Goal: Information Seeking & Learning: Learn about a topic

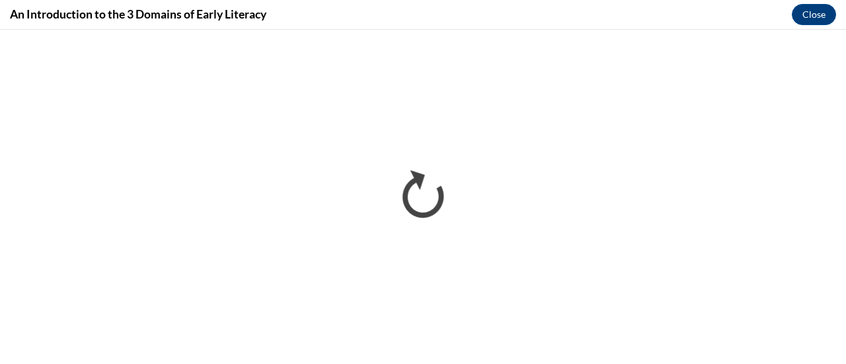
click at [625, 10] on div "An Introduction to the 3 Domains of Early Literacy Close" at bounding box center [423, 15] width 846 height 30
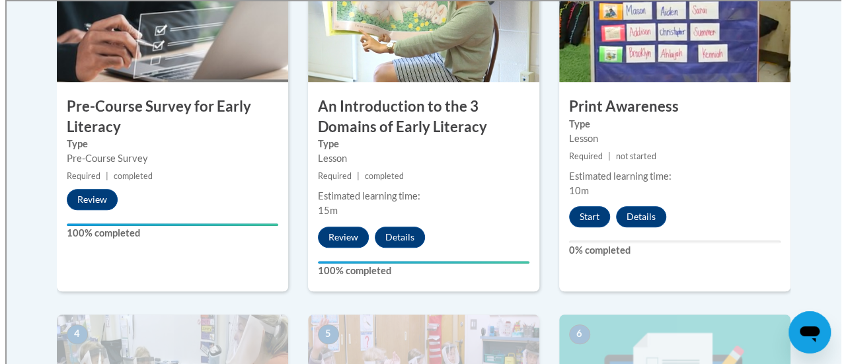
scroll to position [495, 0]
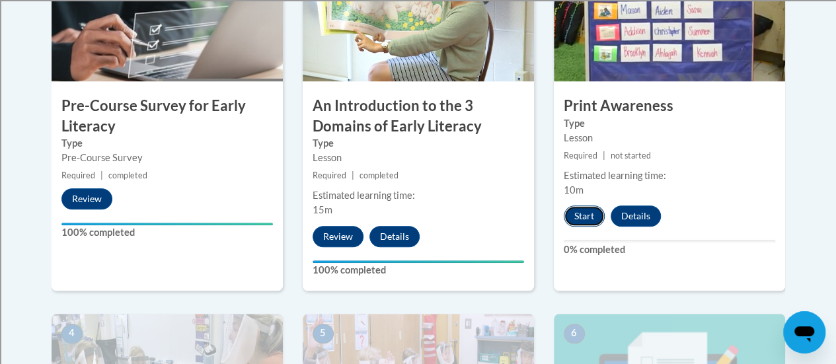
click at [587, 221] on button "Start" at bounding box center [584, 215] width 41 height 21
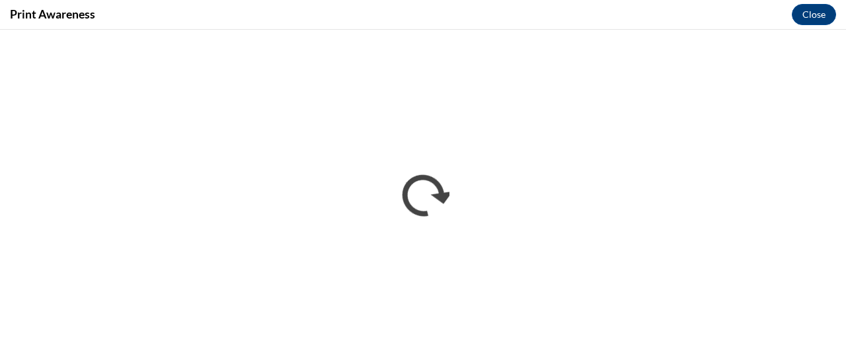
scroll to position [0, 0]
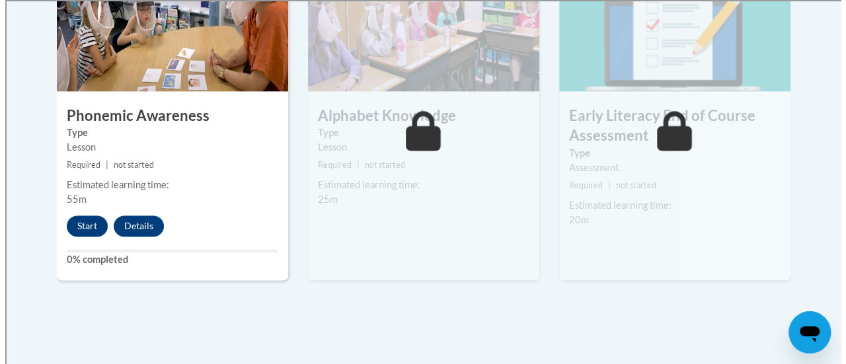
scroll to position [850, 0]
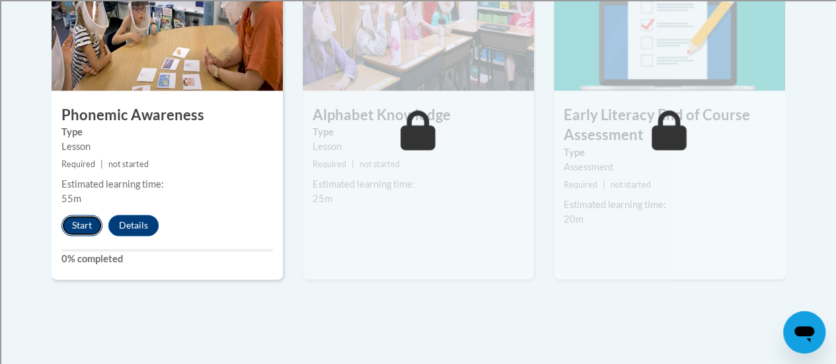
click at [75, 227] on button "Start" at bounding box center [81, 225] width 41 height 21
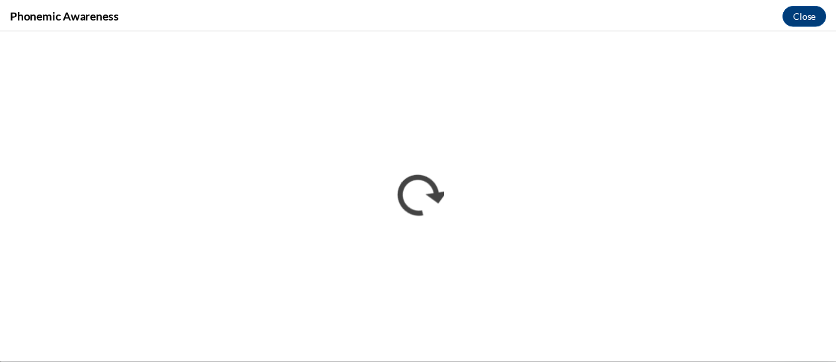
scroll to position [0, 0]
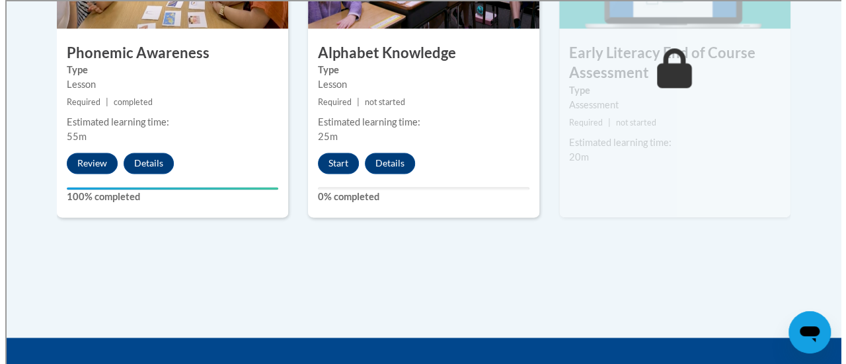
scroll to position [915, 0]
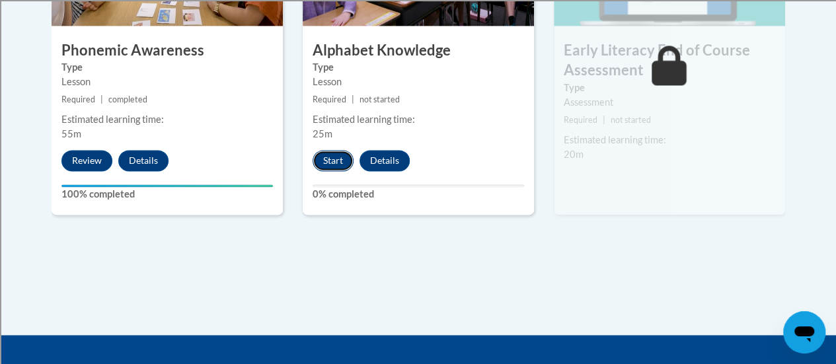
click at [334, 161] on button "Start" at bounding box center [332, 160] width 41 height 21
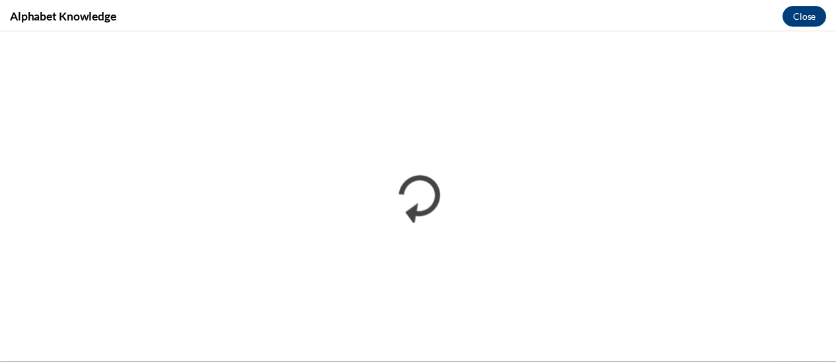
scroll to position [0, 0]
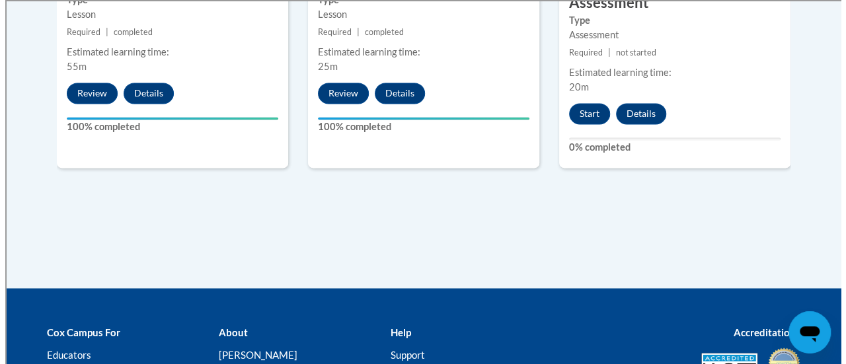
scroll to position [980, 0]
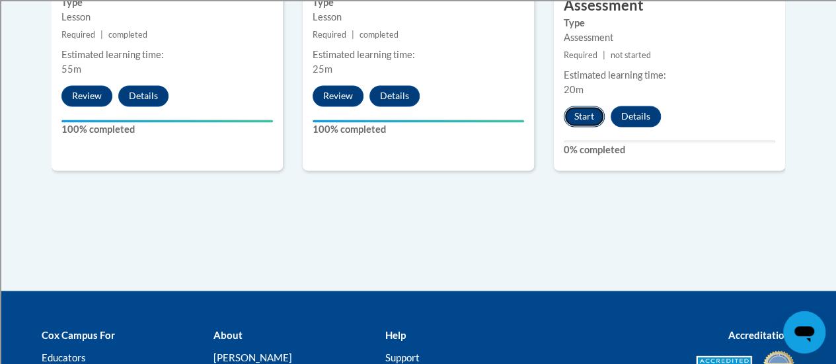
click at [573, 119] on button "Start" at bounding box center [584, 116] width 41 height 21
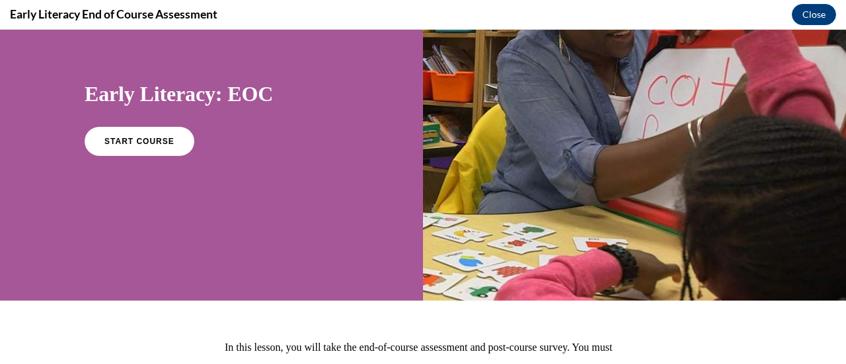
scroll to position [94, 0]
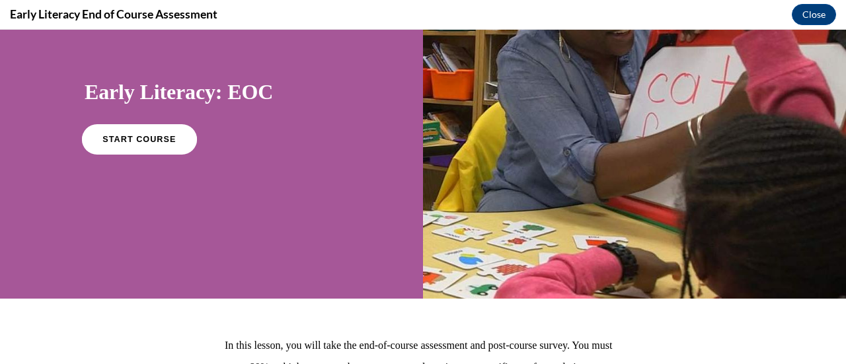
click at [136, 147] on link "START COURSE" at bounding box center [139, 139] width 115 height 30
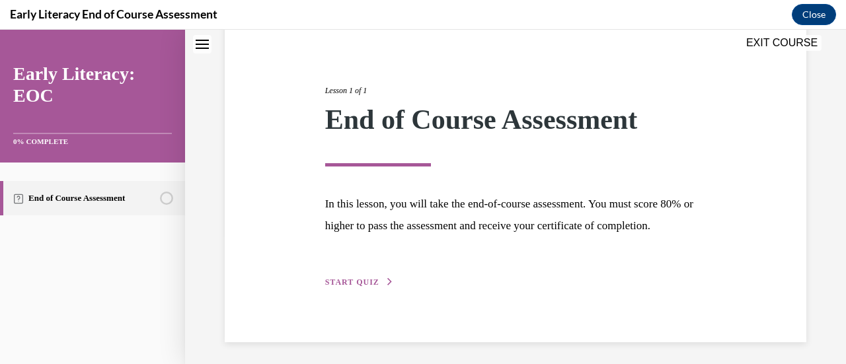
scroll to position [155, 0]
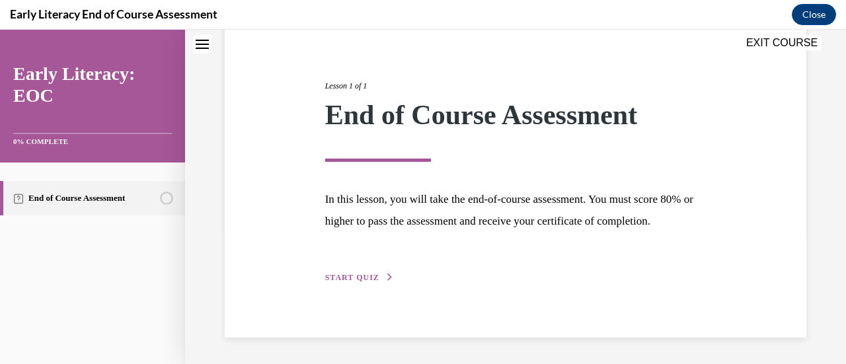
click at [369, 275] on span "START QUIZ" at bounding box center [352, 277] width 54 height 9
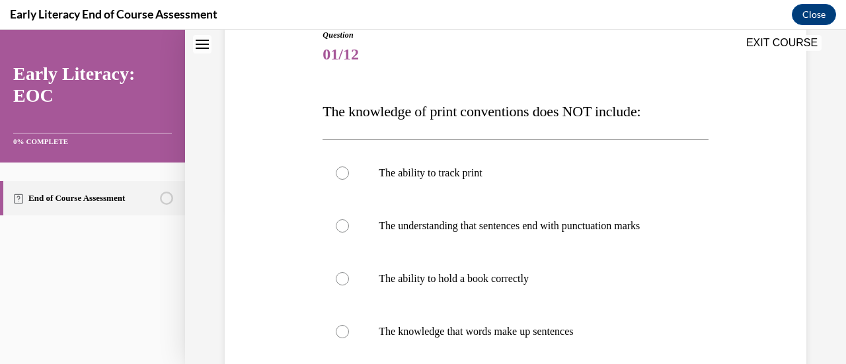
scroll to position [147, 0]
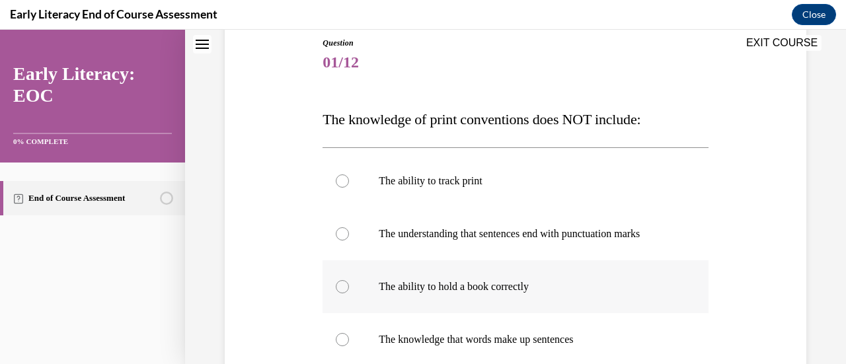
click at [344, 289] on div at bounding box center [342, 286] width 13 height 13
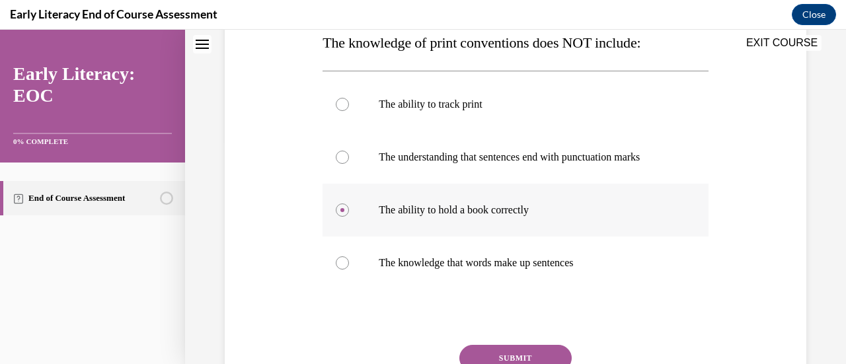
scroll to position [288, 0]
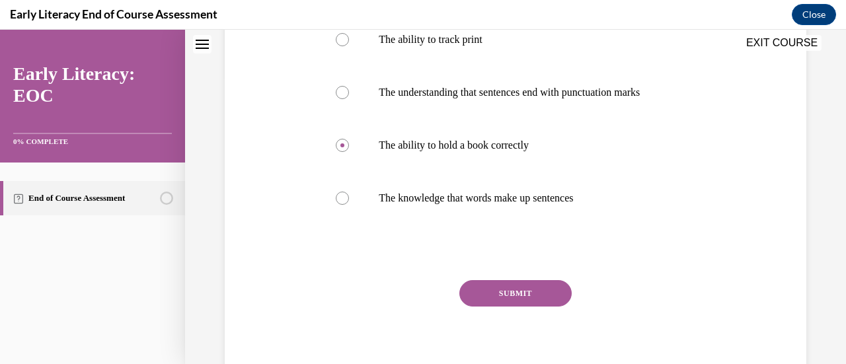
click at [468, 302] on button "SUBMIT" at bounding box center [515, 293] width 112 height 26
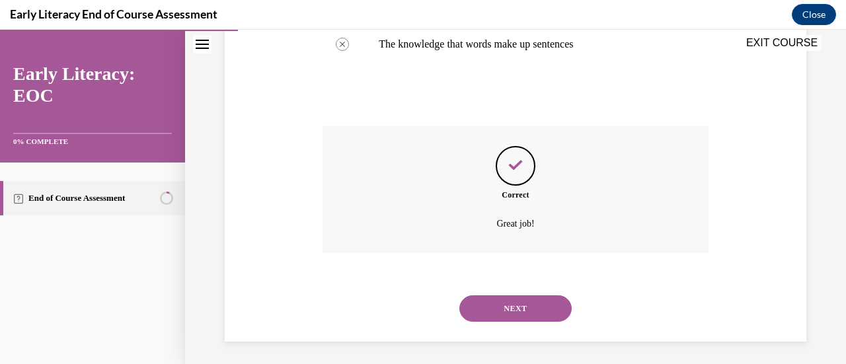
scroll to position [445, 0]
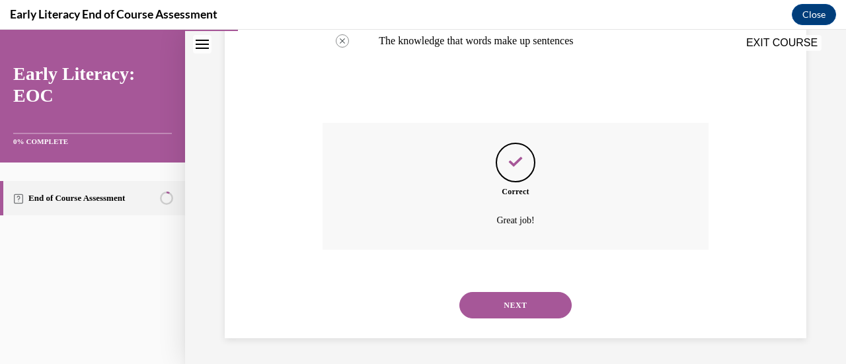
click at [494, 307] on button "NEXT" at bounding box center [515, 305] width 112 height 26
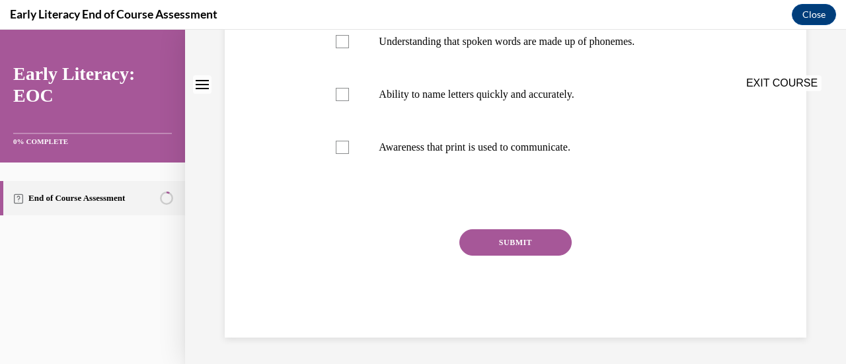
scroll to position [0, 0]
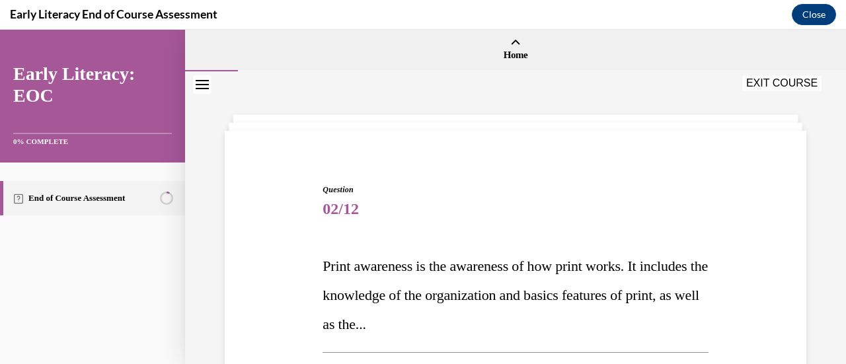
click at [494, 307] on p "Print awareness is the awareness of how print works. It includes the knowledge …" at bounding box center [514, 295] width 385 height 87
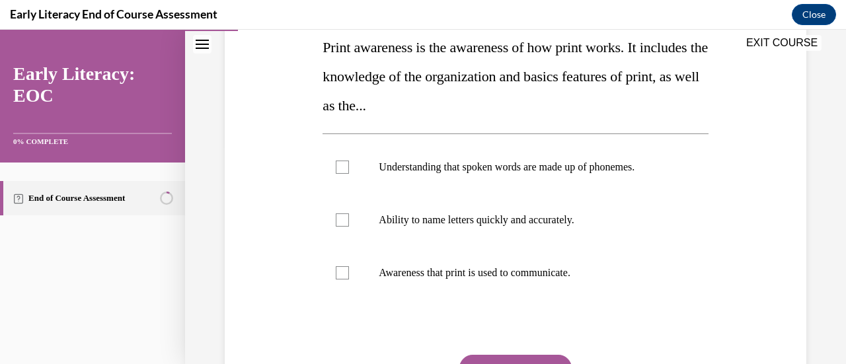
scroll to position [221, 0]
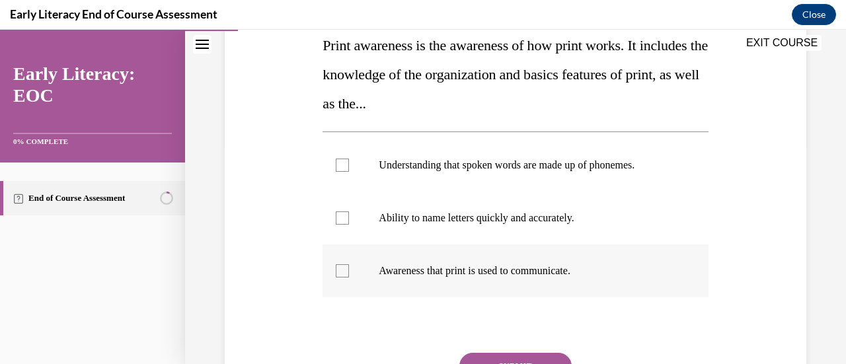
click at [340, 274] on div at bounding box center [342, 270] width 13 height 13
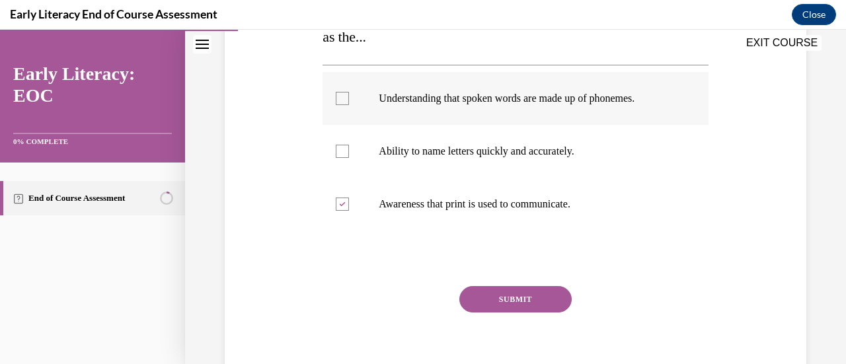
scroll to position [288, 0]
click at [414, 219] on div at bounding box center [514, 203] width 385 height 53
click at [499, 301] on button "SUBMIT" at bounding box center [515, 298] width 112 height 26
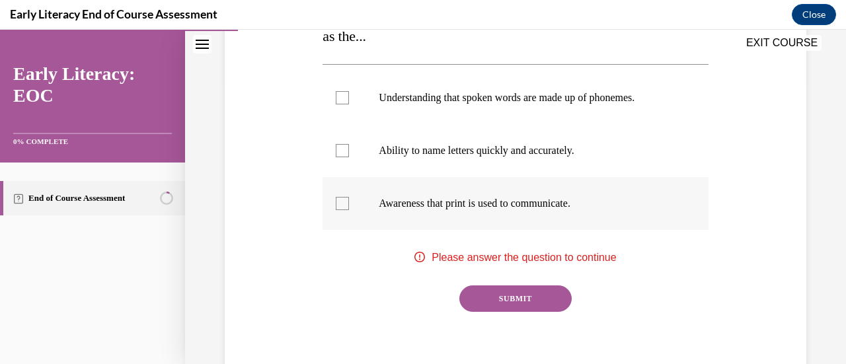
click at [335, 211] on div at bounding box center [514, 203] width 385 height 53
click at [529, 292] on button "SUBMIT" at bounding box center [515, 298] width 112 height 26
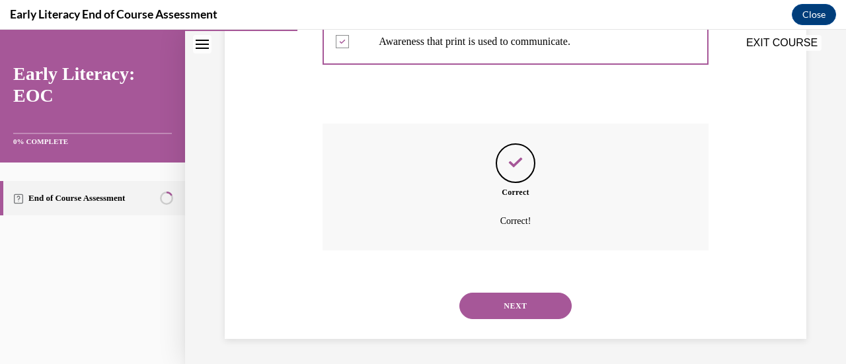
scroll to position [451, 0]
click at [514, 307] on button "NEXT" at bounding box center [515, 305] width 112 height 26
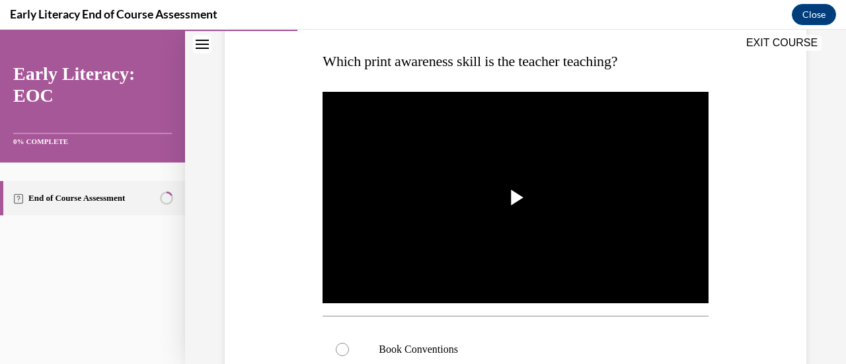
scroll to position [205, 0]
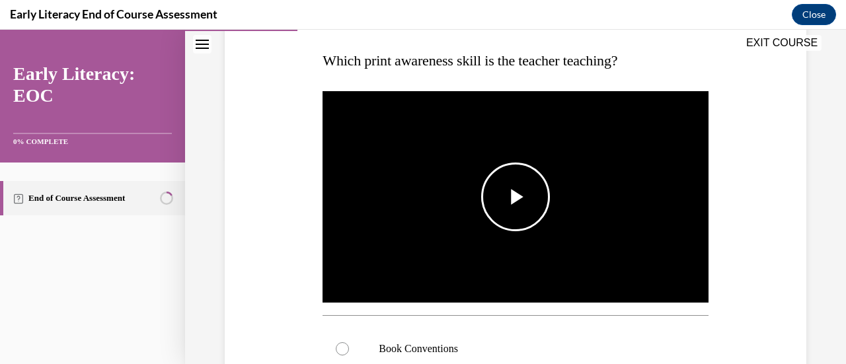
click at [515, 197] on span "Video player" at bounding box center [515, 197] width 0 height 0
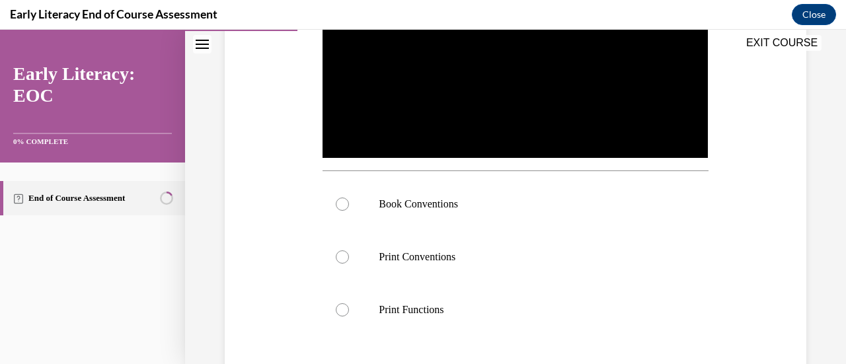
scroll to position [354, 0]
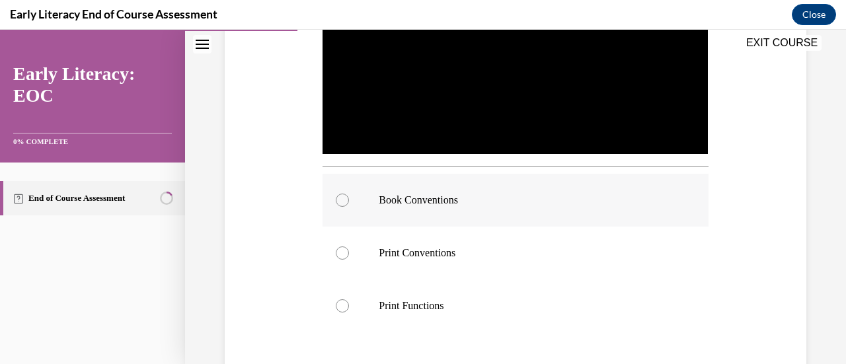
click at [338, 197] on div at bounding box center [342, 200] width 13 height 13
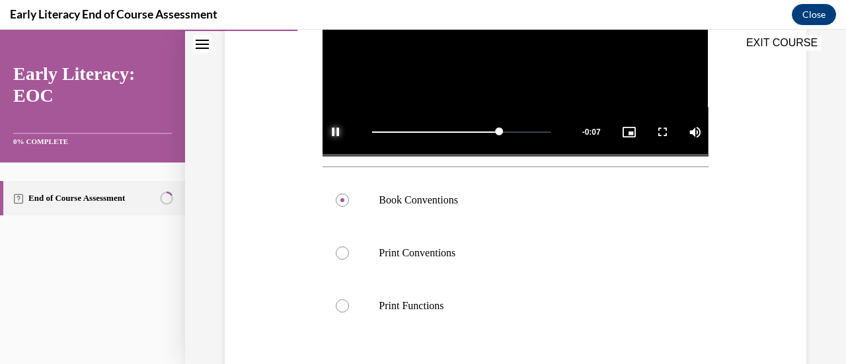
click at [335, 132] on span "Video player" at bounding box center [335, 132] width 26 height 0
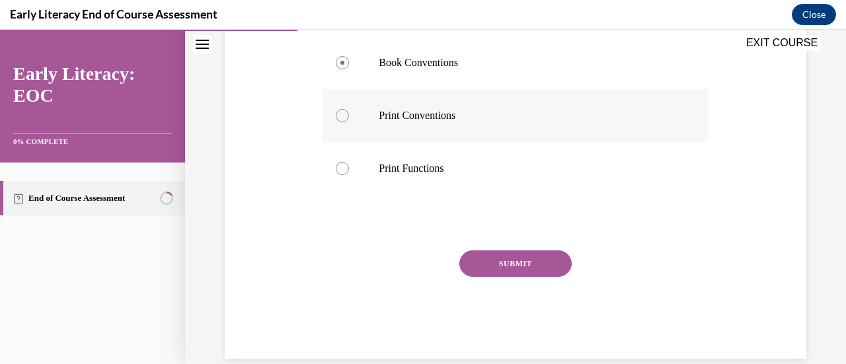
scroll to position [508, 0]
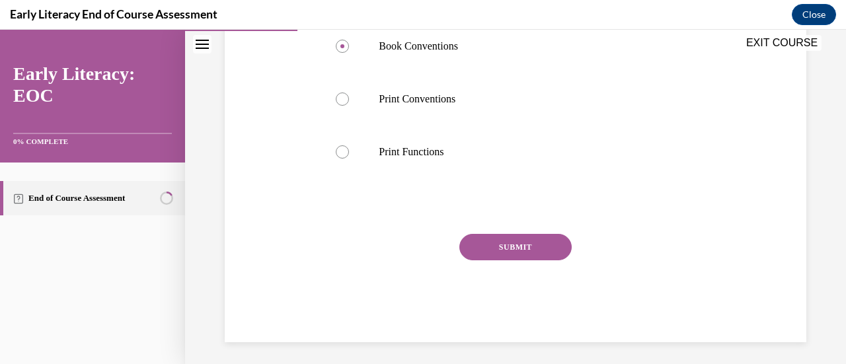
click at [505, 237] on button "SUBMIT" at bounding box center [515, 247] width 112 height 26
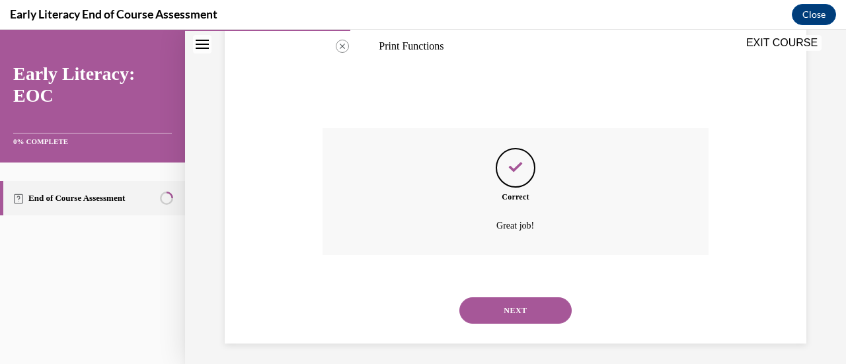
scroll to position [615, 0]
click at [505, 303] on button "NEXT" at bounding box center [515, 309] width 112 height 26
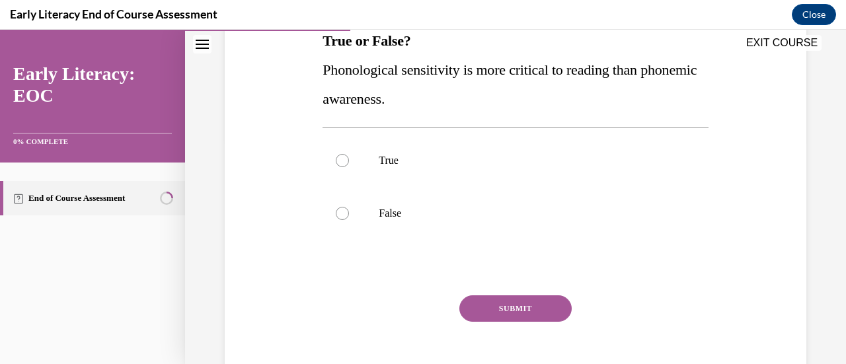
scroll to position [143, 0]
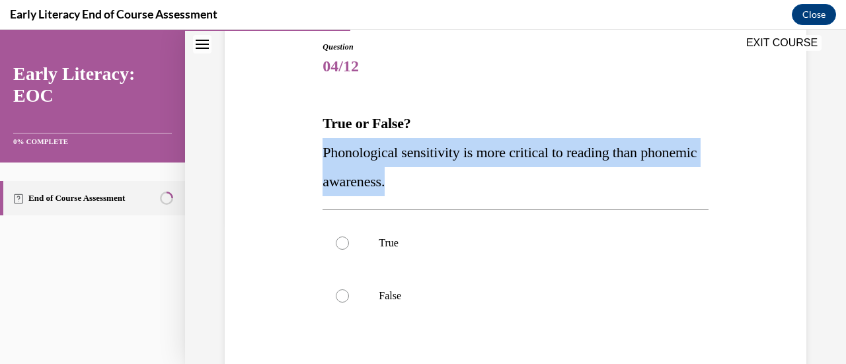
drag, startPoint x: 321, startPoint y: 153, endPoint x: 639, endPoint y: 179, distance: 319.5
click at [639, 179] on p "Phonological sensitivity is more critical to reading than phonemic awareness." at bounding box center [514, 167] width 385 height 58
copy span "Phonological sensitivity is more critical to reading than phonemic awareness."
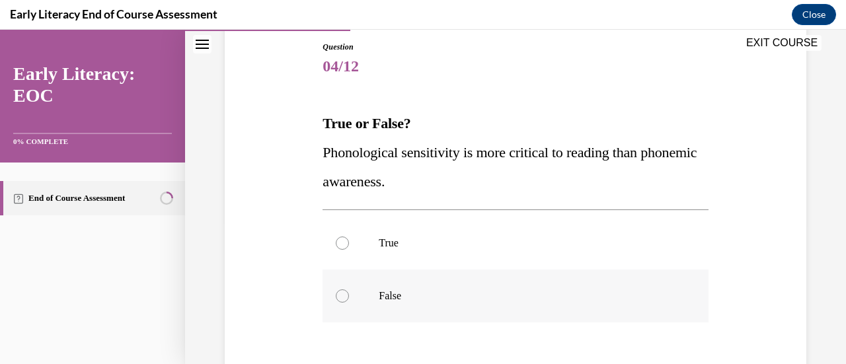
click at [340, 294] on div at bounding box center [342, 295] width 13 height 13
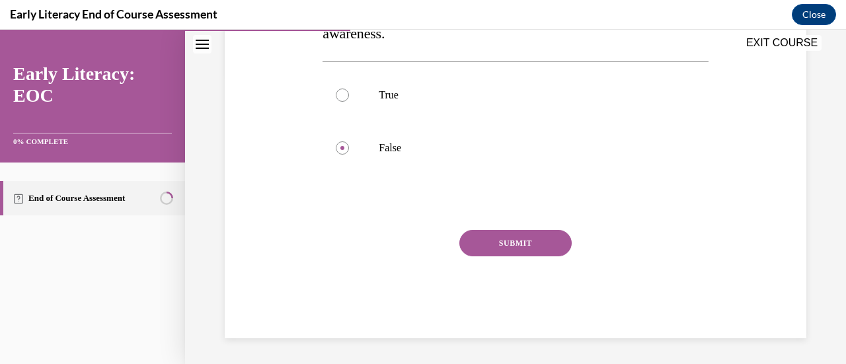
click at [480, 250] on button "SUBMIT" at bounding box center [515, 243] width 112 height 26
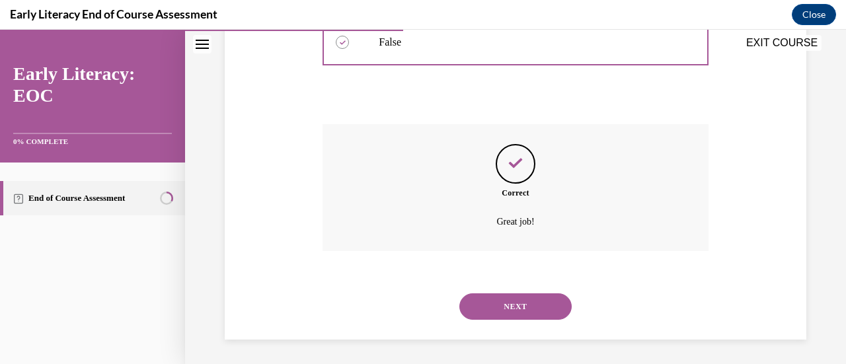
scroll to position [398, 0]
click at [495, 303] on button "NEXT" at bounding box center [515, 305] width 112 height 26
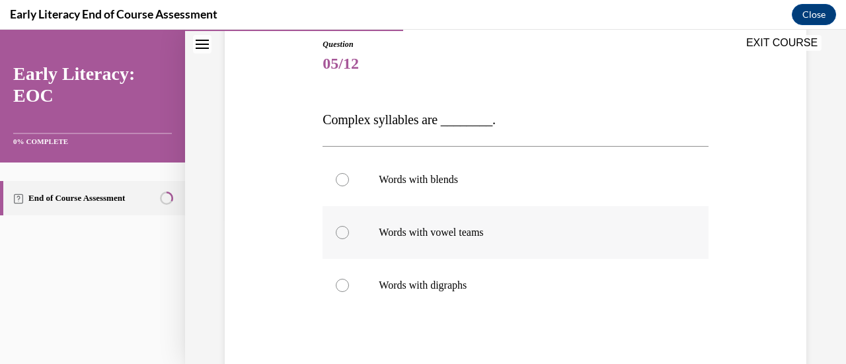
scroll to position [146, 0]
click at [340, 182] on div at bounding box center [342, 178] width 13 height 13
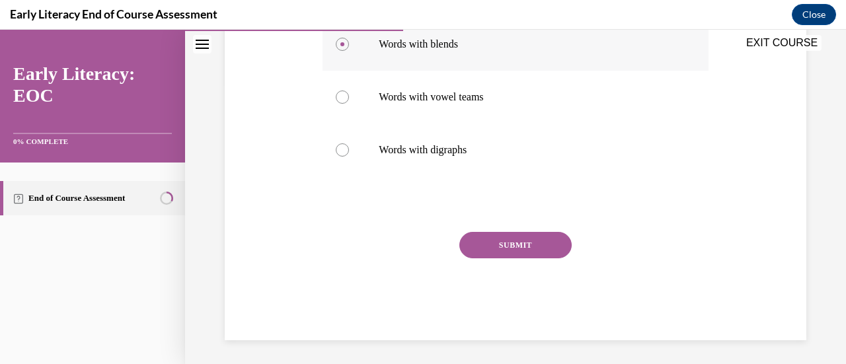
scroll to position [282, 0]
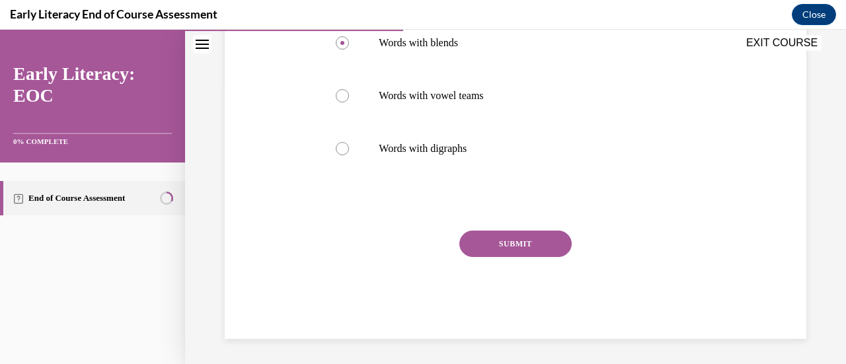
click at [481, 242] on button "SUBMIT" at bounding box center [515, 244] width 112 height 26
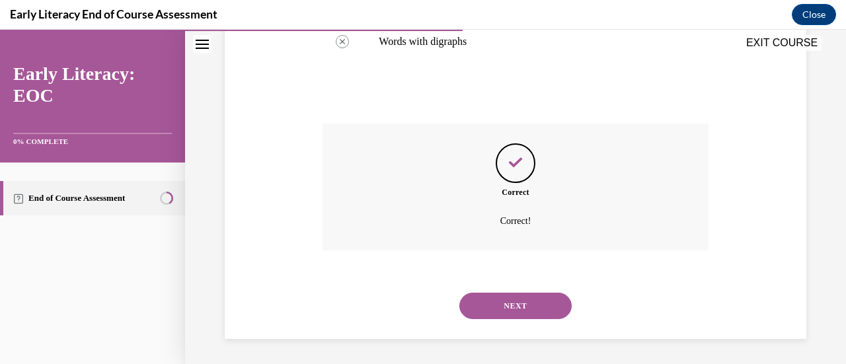
scroll to position [390, 0]
click at [513, 312] on button "NEXT" at bounding box center [515, 305] width 112 height 26
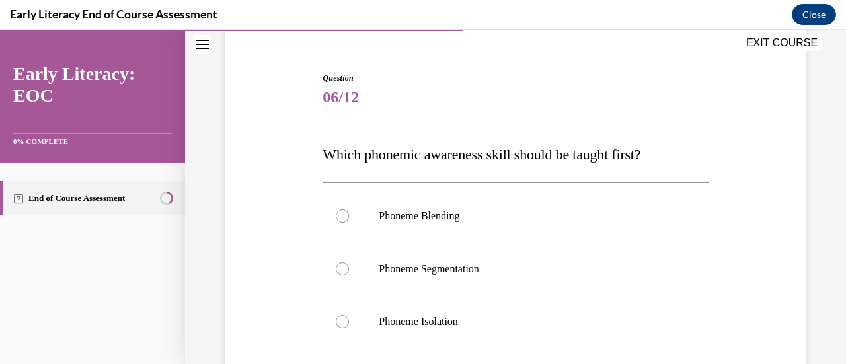
scroll to position [118, 0]
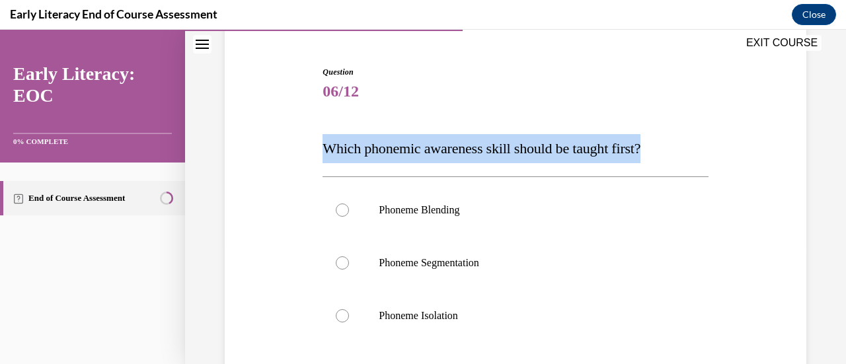
drag, startPoint x: 321, startPoint y: 151, endPoint x: 662, endPoint y: 150, distance: 340.9
click at [662, 150] on p "Which phonemic awareness skill should be taught first?" at bounding box center [514, 148] width 385 height 29
copy span "Which phonemic awareness skill should be taught first?"
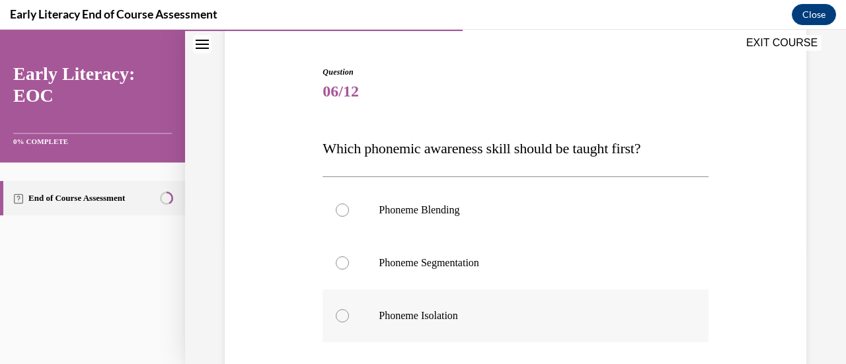
click at [341, 313] on div at bounding box center [342, 315] width 13 height 13
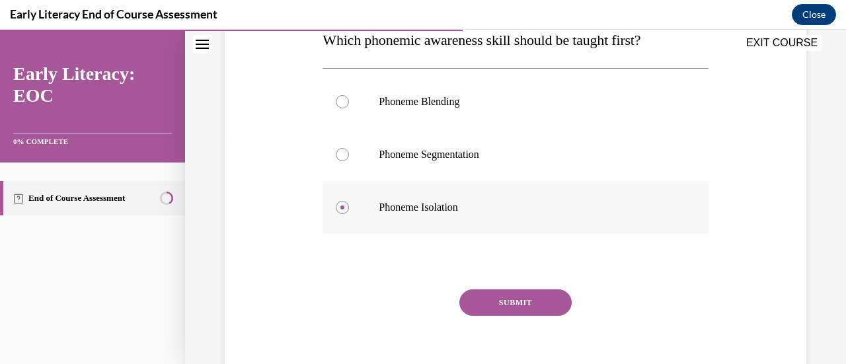
scroll to position [285, 0]
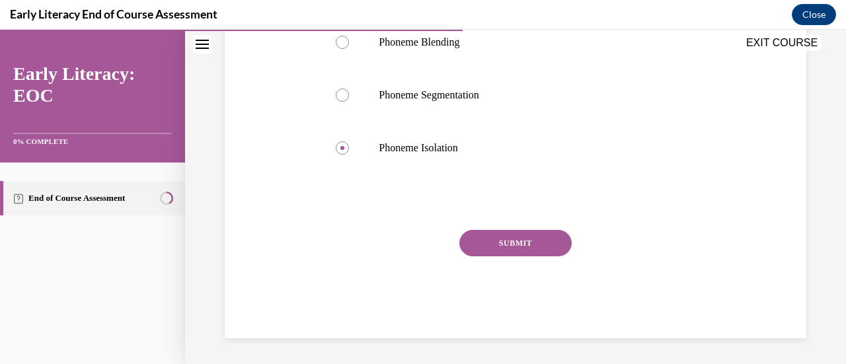
click at [487, 238] on button "SUBMIT" at bounding box center [515, 243] width 112 height 26
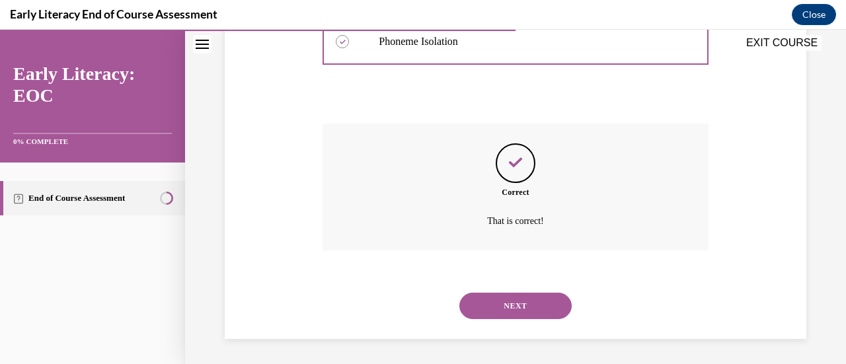
scroll to position [392, 0]
click at [515, 305] on button "NEXT" at bounding box center [515, 305] width 112 height 26
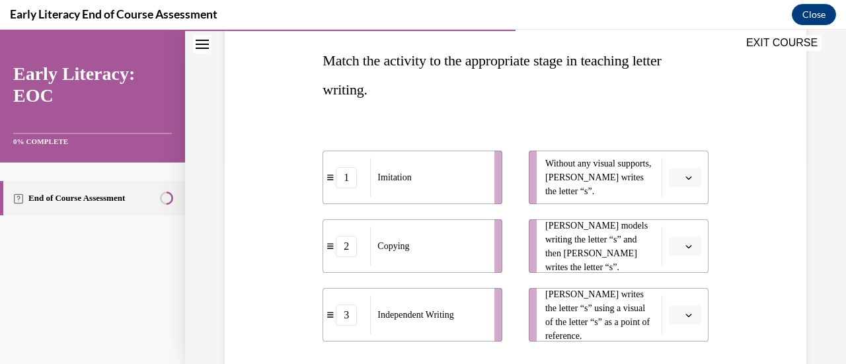
scroll to position [206, 0]
click at [675, 179] on button "button" at bounding box center [685, 177] width 32 height 20
click at [685, 175] on icon "button" at bounding box center [688, 177] width 7 height 7
click at [673, 283] on span "3" at bounding box center [671, 285] width 5 height 11
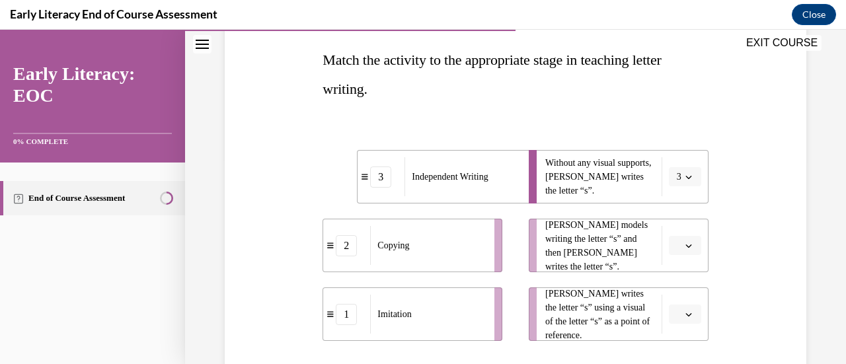
click at [676, 316] on span "Please select an option" at bounding box center [678, 314] width 5 height 13
click at [669, 262] on span "2" at bounding box center [671, 258] width 5 height 11
click at [675, 249] on button "button" at bounding box center [685, 246] width 32 height 20
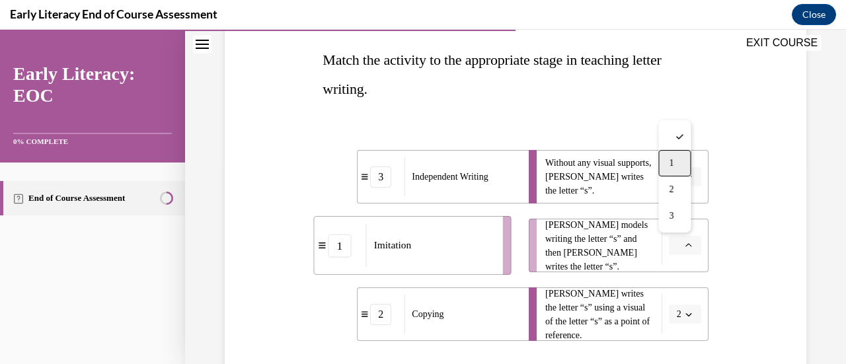
click at [670, 161] on span "1" at bounding box center [671, 163] width 5 height 11
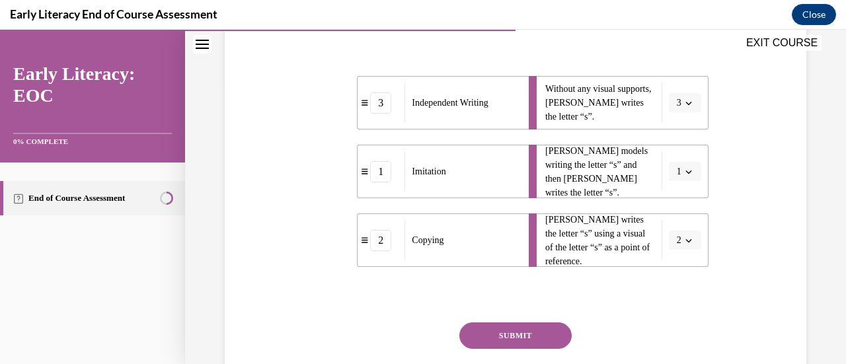
scroll to position [373, 0]
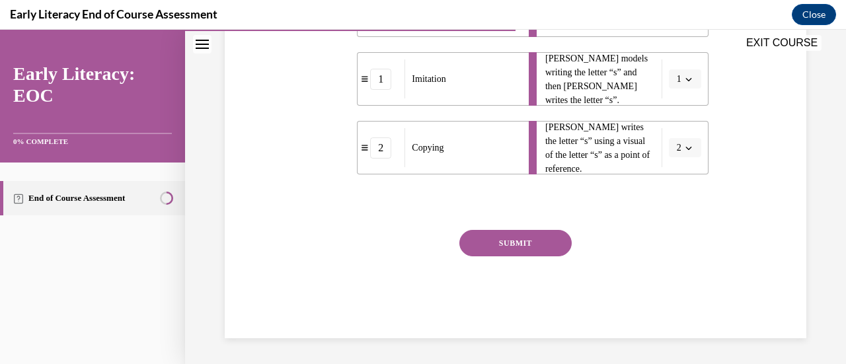
click at [524, 248] on button "SUBMIT" at bounding box center [515, 243] width 112 height 26
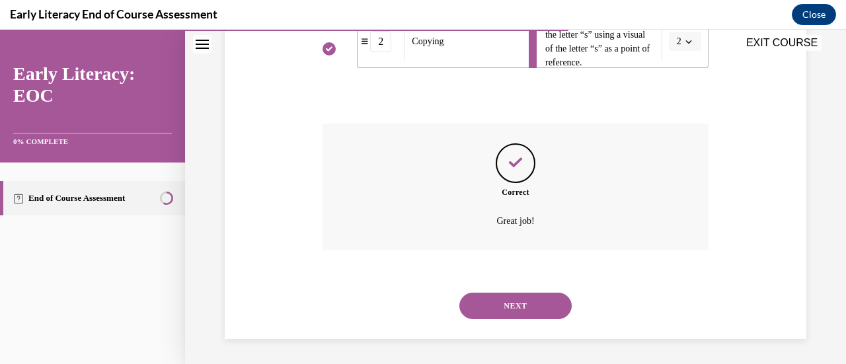
scroll to position [480, 0]
click at [517, 307] on button "NEXT" at bounding box center [515, 305] width 112 height 26
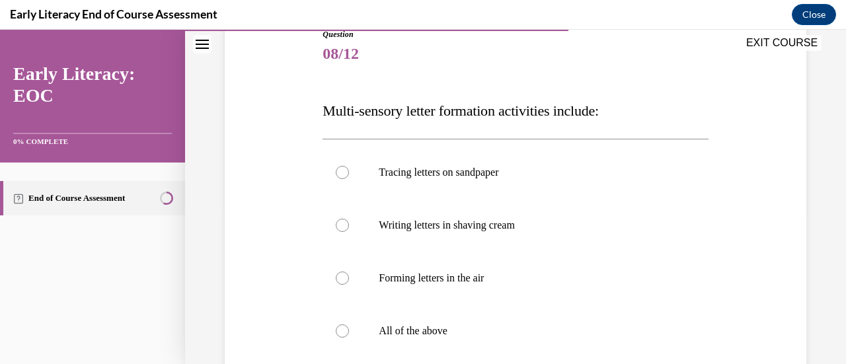
scroll to position [164, 0]
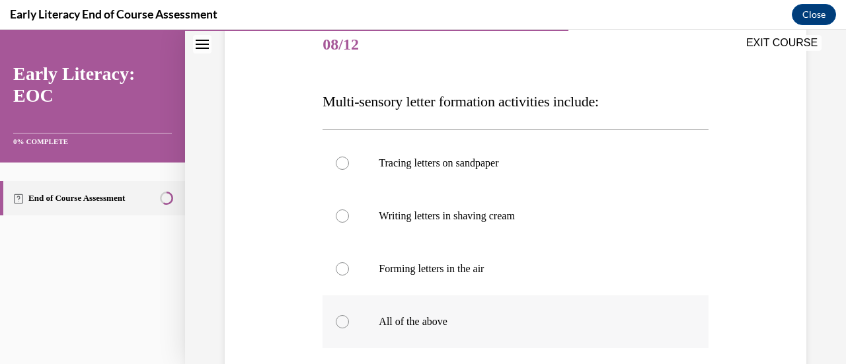
click at [346, 322] on div at bounding box center [342, 321] width 13 height 13
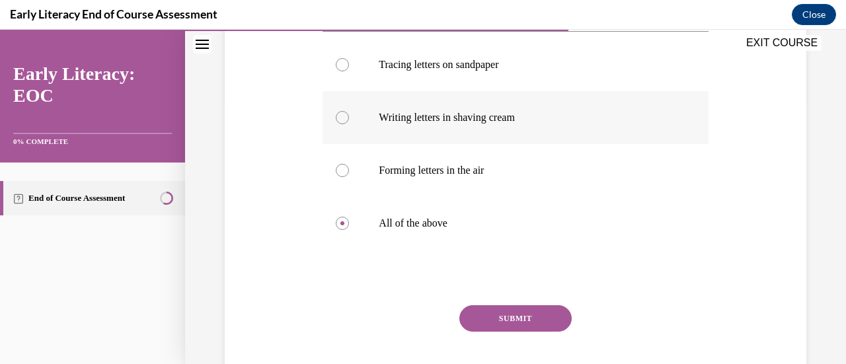
scroll to position [338, 0]
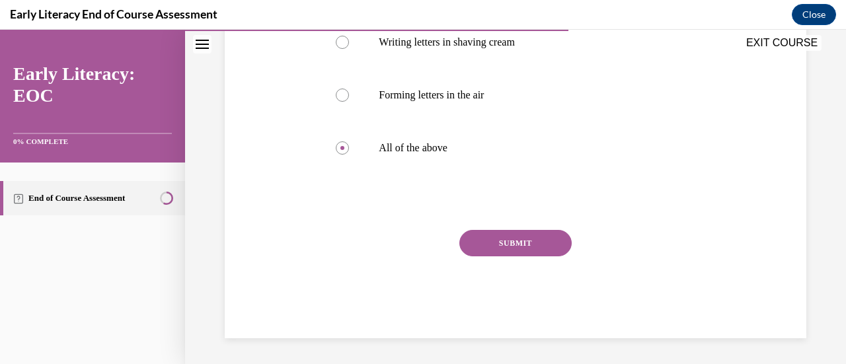
click at [535, 245] on button "SUBMIT" at bounding box center [515, 243] width 112 height 26
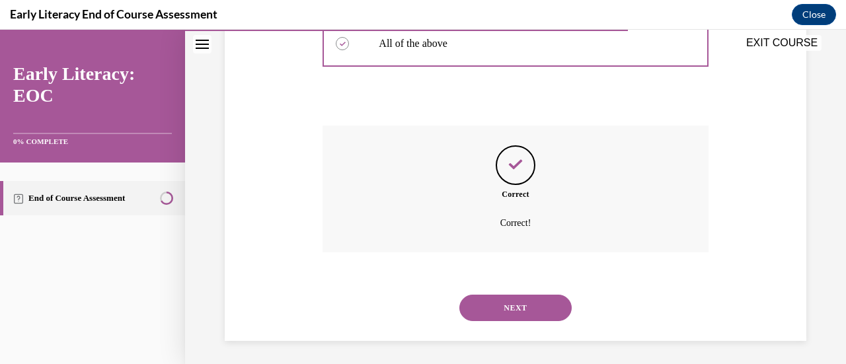
scroll to position [445, 0]
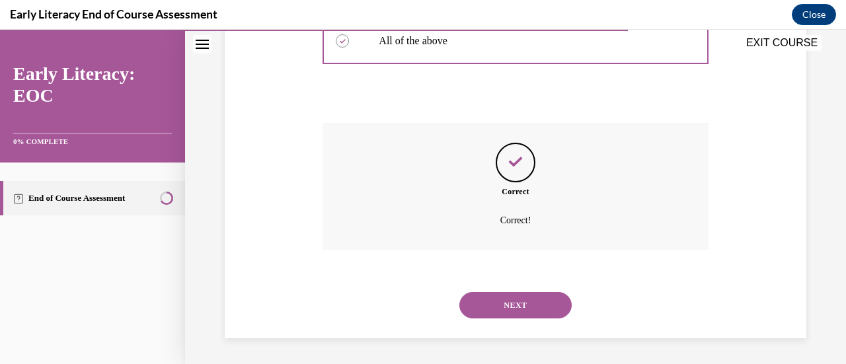
click at [525, 302] on button "NEXT" at bounding box center [515, 305] width 112 height 26
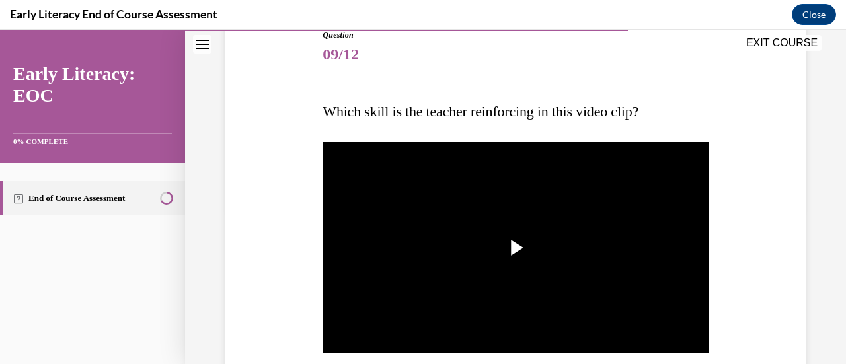
scroll to position [155, 0]
click at [515, 248] on span "Video player" at bounding box center [515, 248] width 0 height 0
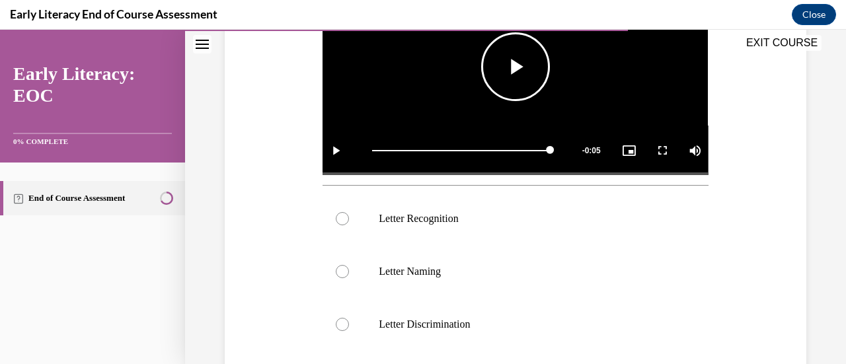
scroll to position [338, 0]
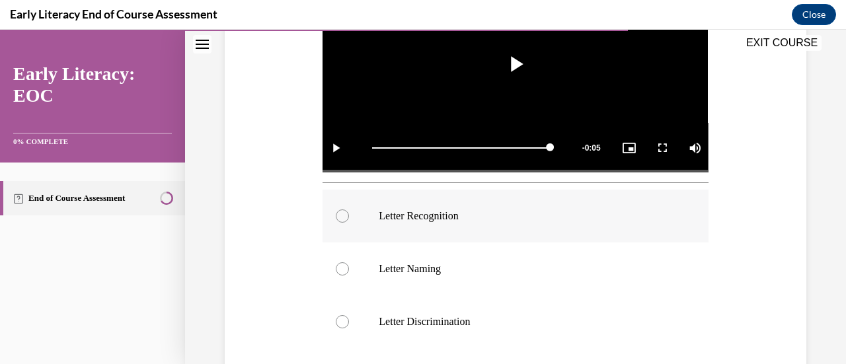
click at [338, 217] on div at bounding box center [342, 215] width 13 height 13
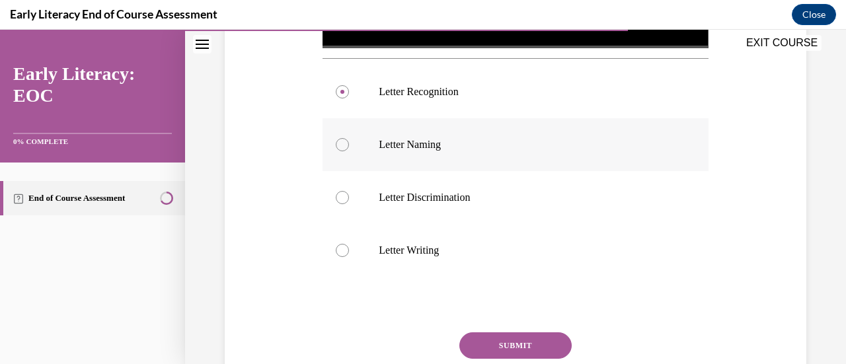
scroll to position [465, 0]
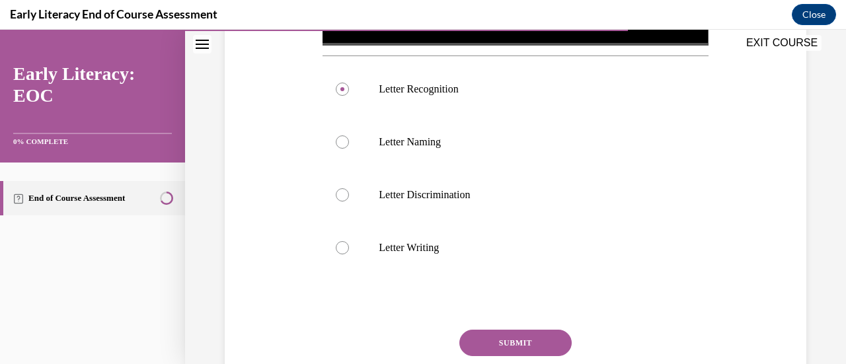
click at [504, 339] on button "SUBMIT" at bounding box center [515, 343] width 112 height 26
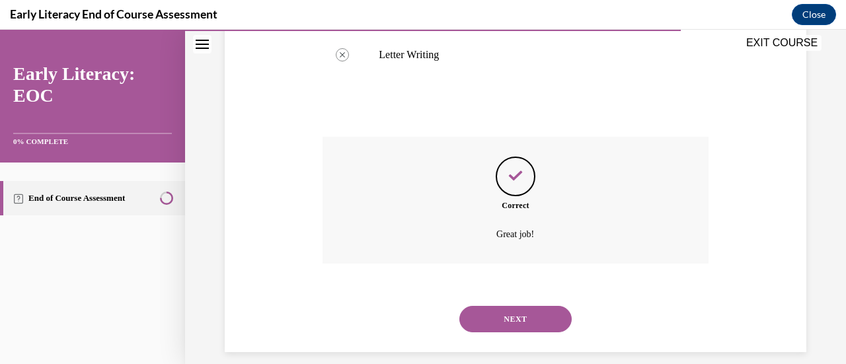
scroll to position [668, 0]
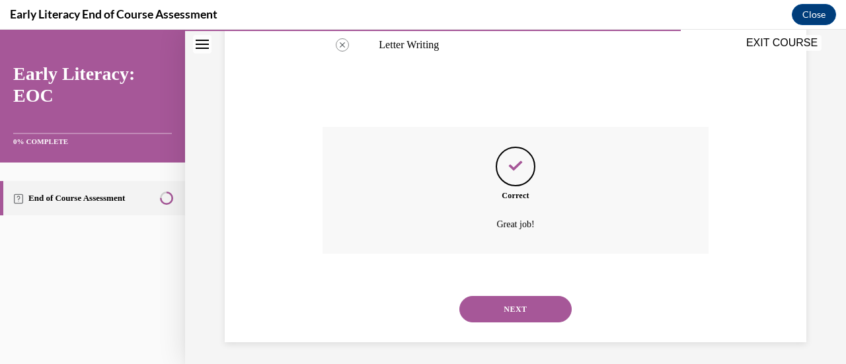
click at [494, 304] on button "NEXT" at bounding box center [515, 309] width 112 height 26
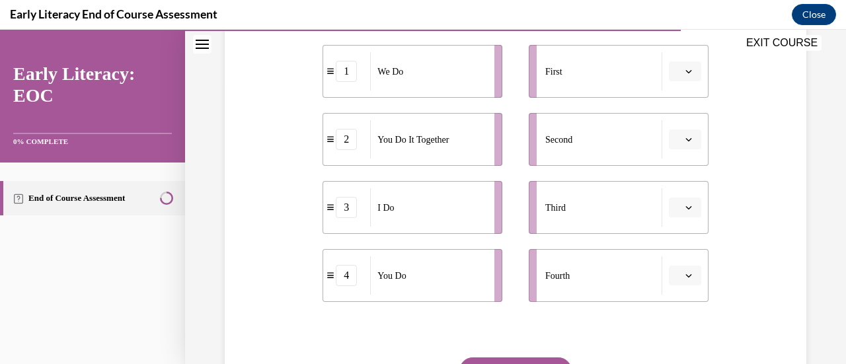
scroll to position [283, 0]
click at [685, 73] on icon "button" at bounding box center [688, 70] width 7 height 7
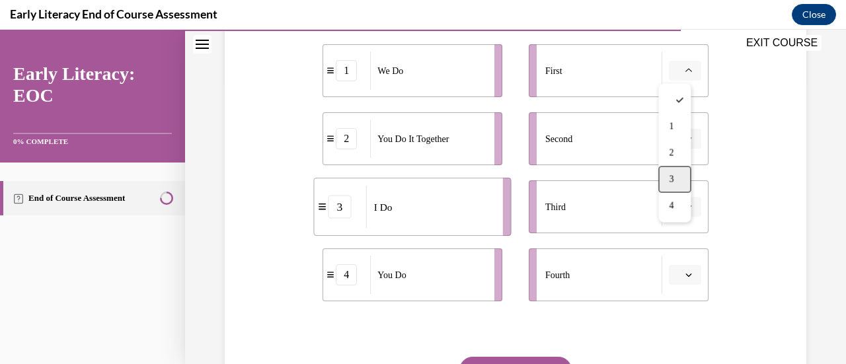
click at [665, 179] on div "3" at bounding box center [674, 179] width 32 height 26
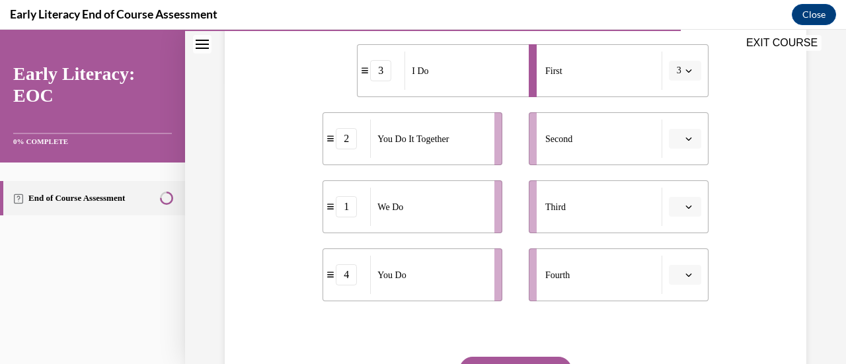
click at [674, 139] on button "button" at bounding box center [685, 139] width 32 height 20
click at [675, 192] on div "1" at bounding box center [674, 194] width 32 height 26
click at [685, 205] on icon "button" at bounding box center [688, 206] width 7 height 7
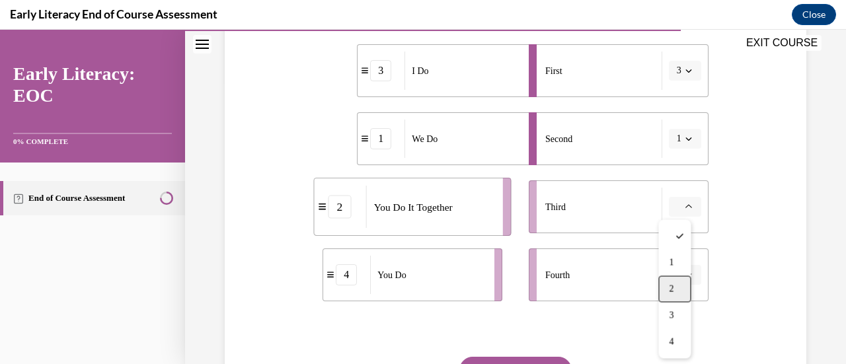
click at [677, 279] on div "2" at bounding box center [674, 288] width 32 height 26
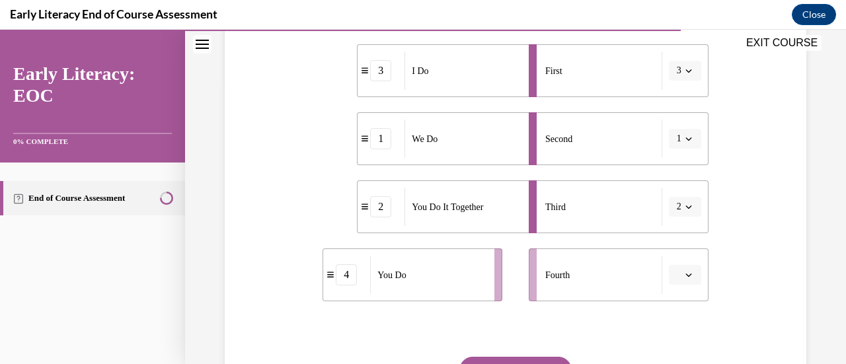
click at [676, 270] on button "button" at bounding box center [685, 275] width 32 height 20
click at [673, 243] on span "4" at bounding box center [671, 245] width 5 height 11
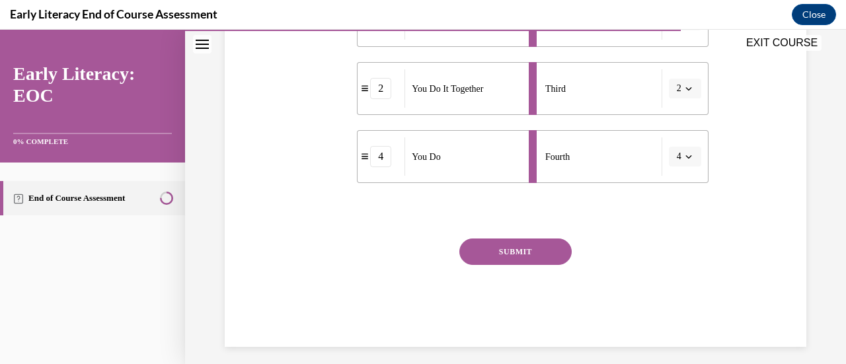
scroll to position [410, 0]
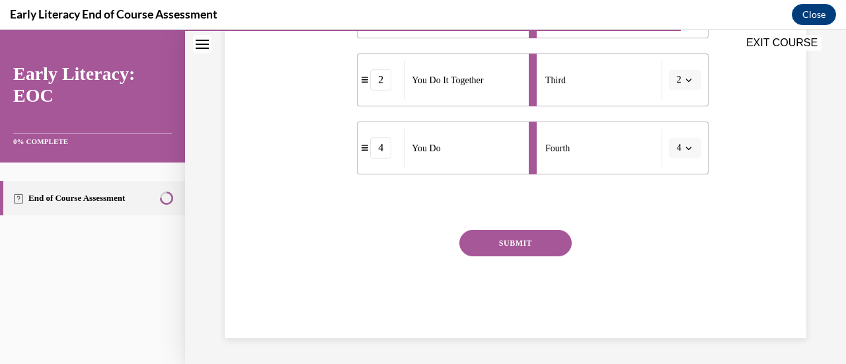
click at [505, 241] on button "SUBMIT" at bounding box center [515, 243] width 112 height 26
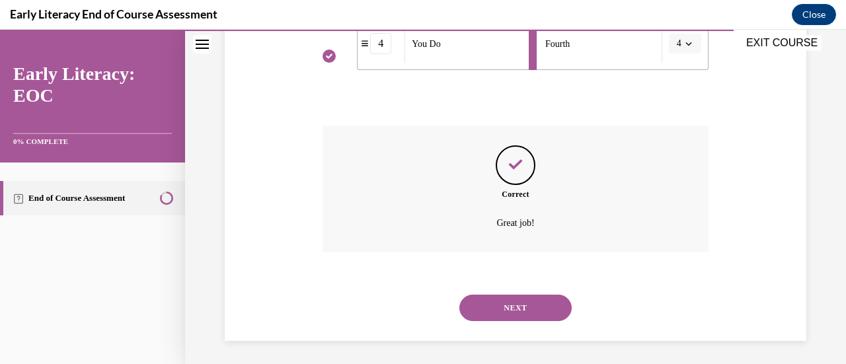
scroll to position [517, 0]
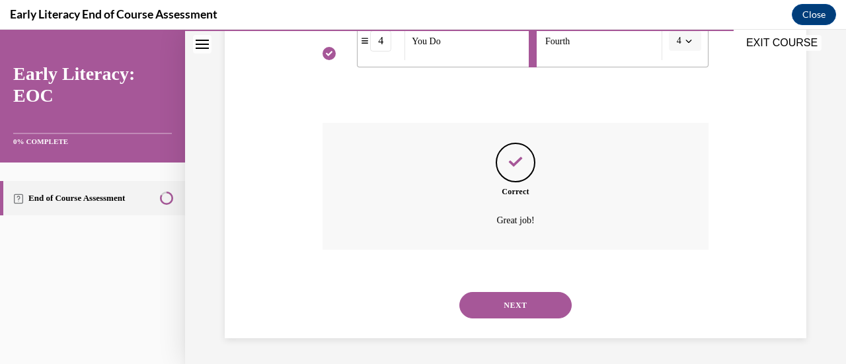
click at [511, 299] on button "NEXT" at bounding box center [515, 305] width 112 height 26
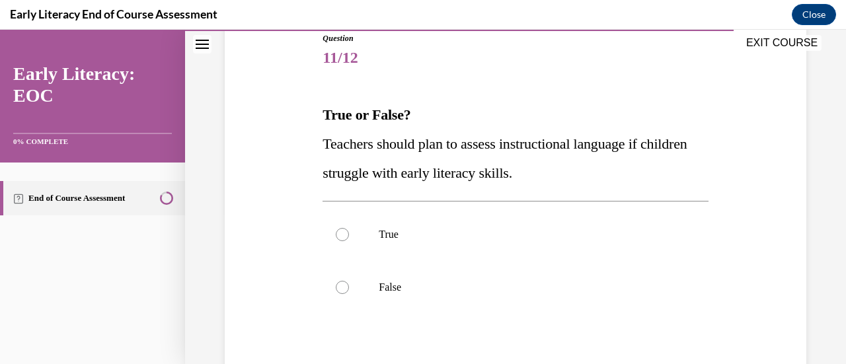
scroll to position [152, 0]
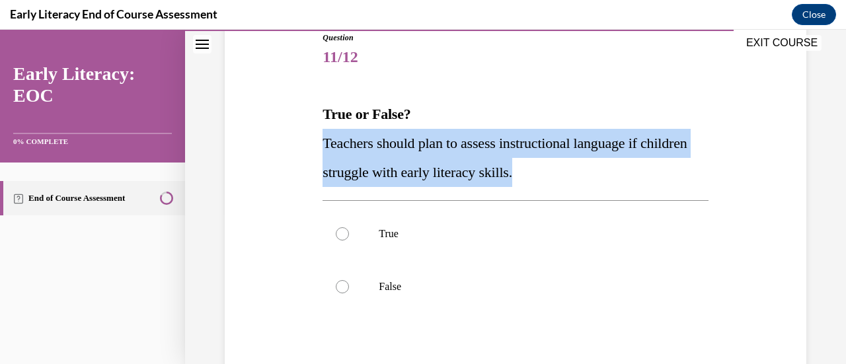
drag, startPoint x: 321, startPoint y: 145, endPoint x: 684, endPoint y: 162, distance: 363.8
click at [684, 162] on p "Teachers should plan to assess instructional language if children struggle with…" at bounding box center [514, 158] width 385 height 58
copy span "Teachers should plan to assess instructional language if children struggle with…"
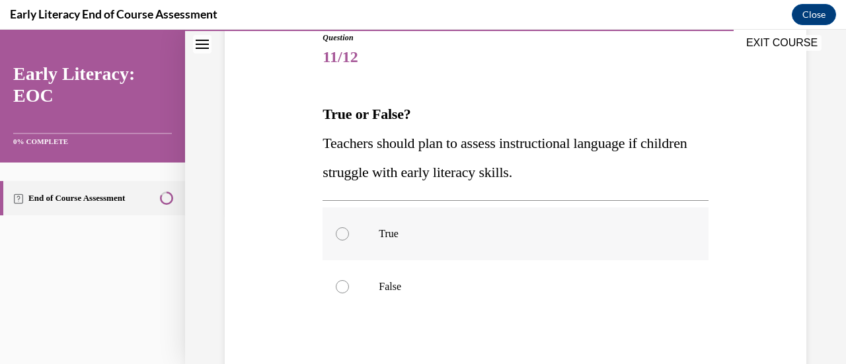
click at [342, 233] on div at bounding box center [342, 233] width 13 height 13
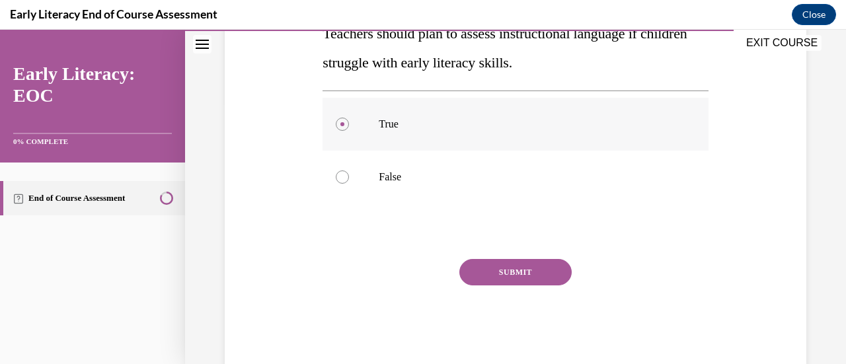
scroll to position [291, 0]
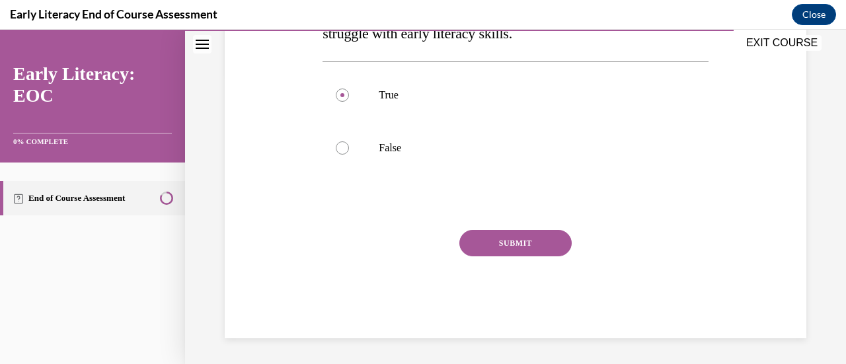
click at [482, 237] on button "SUBMIT" at bounding box center [515, 243] width 112 height 26
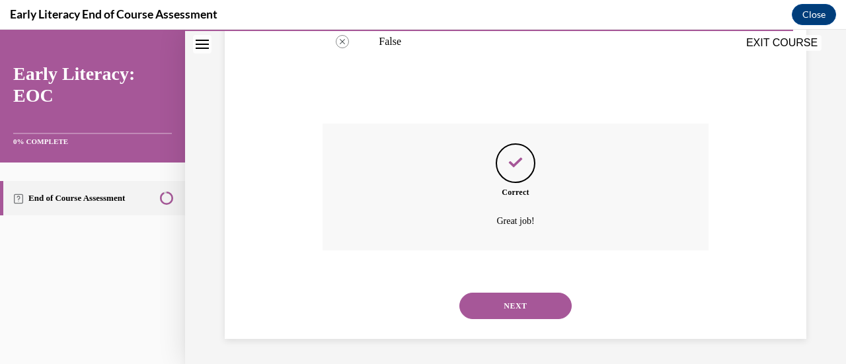
scroll to position [398, 0]
click at [508, 298] on button "NEXT" at bounding box center [515, 305] width 112 height 26
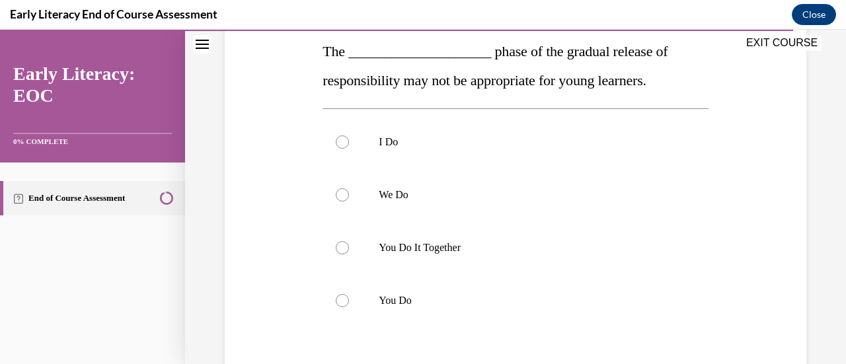
scroll to position [216, 0]
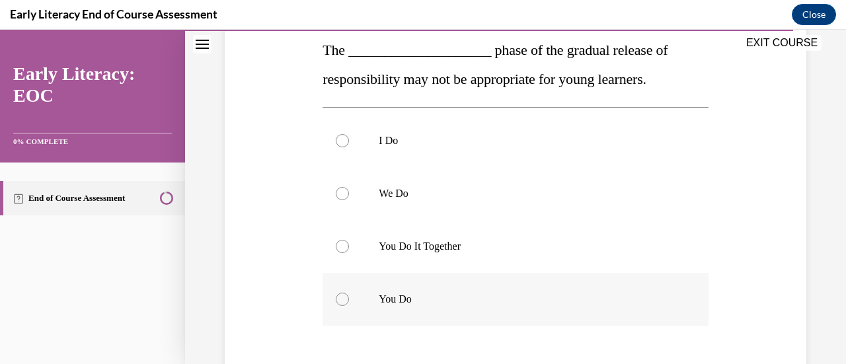
click at [336, 298] on div at bounding box center [342, 299] width 13 height 13
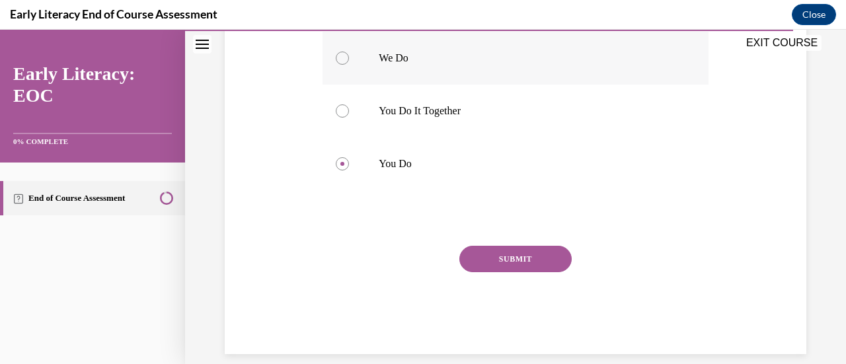
scroll to position [367, 0]
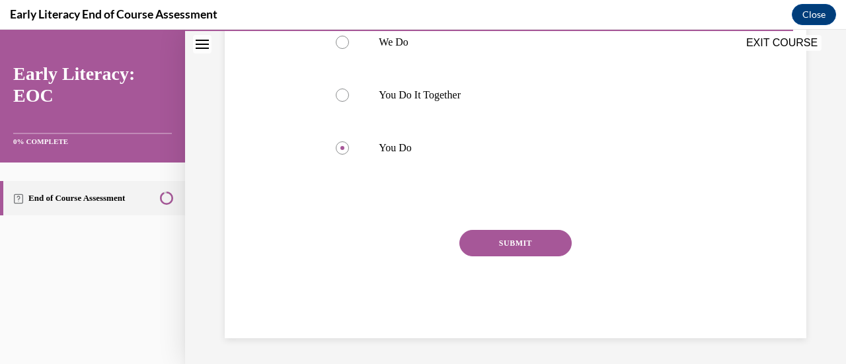
click at [528, 250] on button "SUBMIT" at bounding box center [515, 243] width 112 height 26
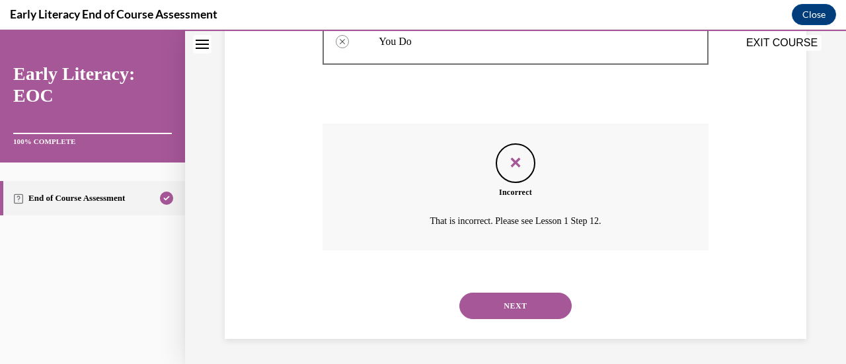
scroll to position [474, 0]
click at [515, 301] on button "NEXT" at bounding box center [515, 305] width 112 height 26
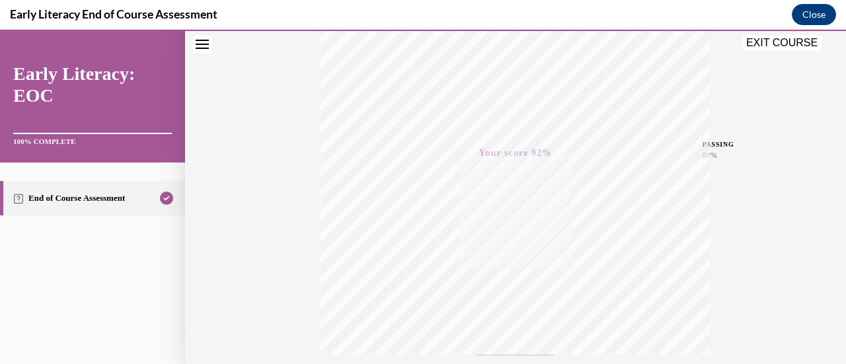
scroll to position [342, 0]
click at [770, 40] on button "EXIT COURSE" at bounding box center [781, 43] width 79 height 16
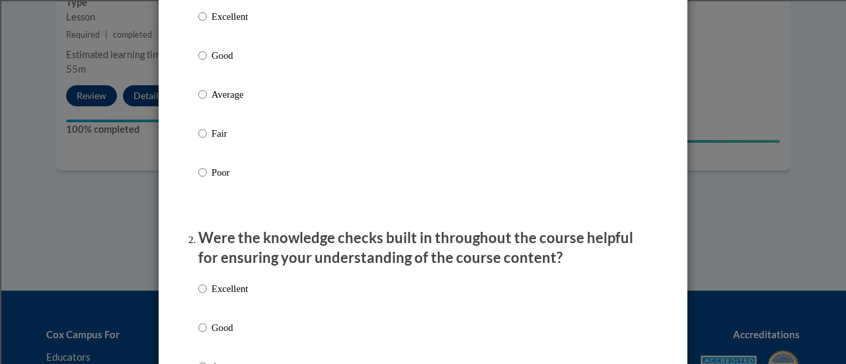
scroll to position [210, 0]
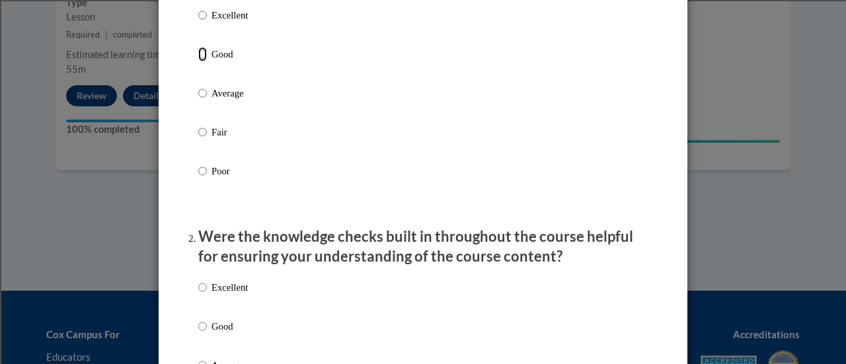
click at [198, 61] on input "Good" at bounding box center [202, 54] width 9 height 15
radio input "true"
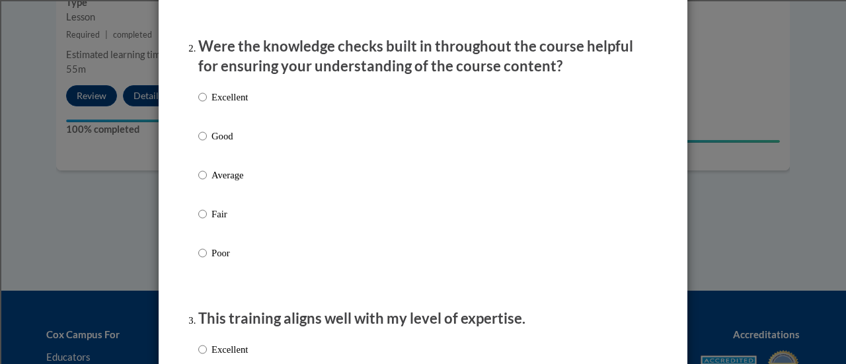
scroll to position [403, 0]
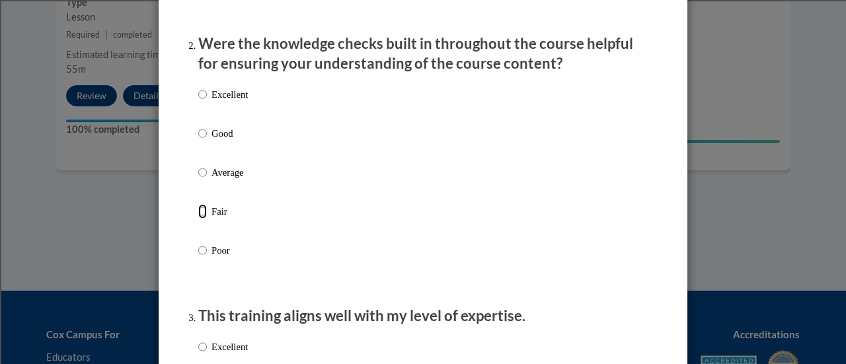
click at [198, 219] on input "Fair" at bounding box center [202, 211] width 9 height 15
radio input "true"
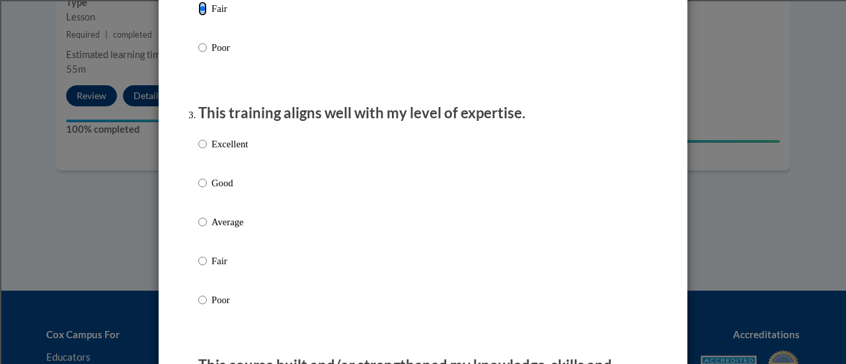
scroll to position [606, 0]
click at [200, 229] on input "Average" at bounding box center [202, 221] width 9 height 15
radio input "true"
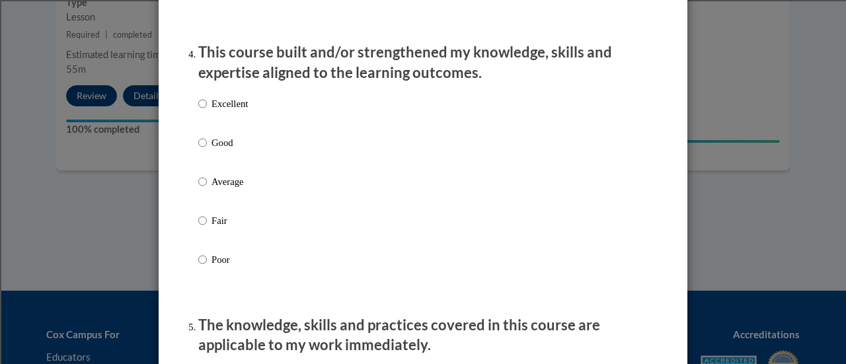
scroll to position [920, 0]
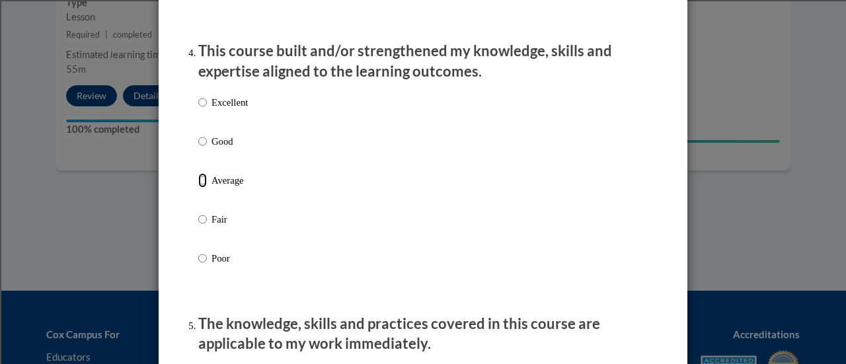
click at [198, 188] on input "Average" at bounding box center [202, 180] width 9 height 15
radio input "true"
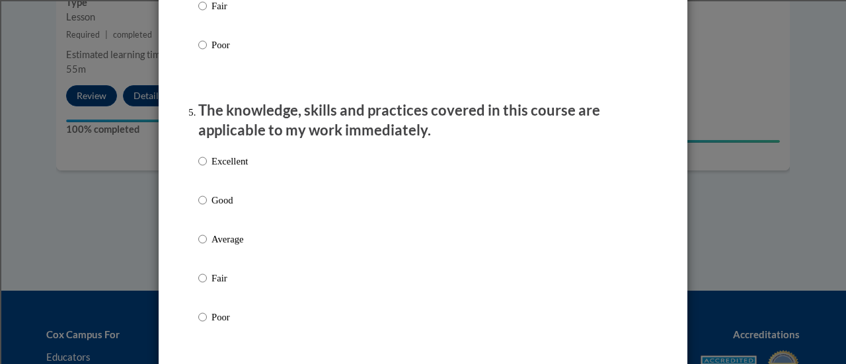
scroll to position [1136, 0]
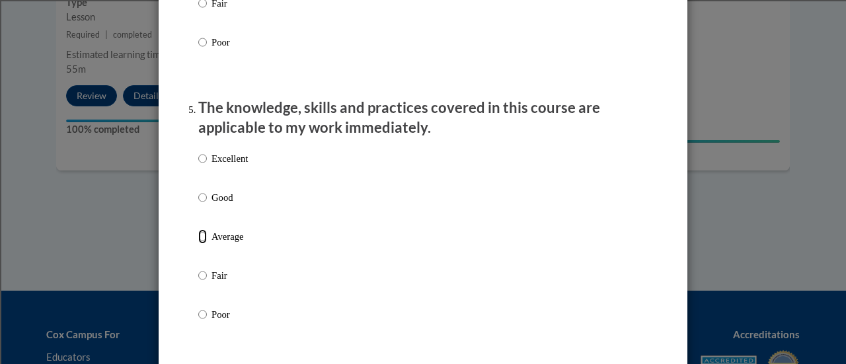
click at [198, 244] on input "Average" at bounding box center [202, 236] width 9 height 15
radio input "true"
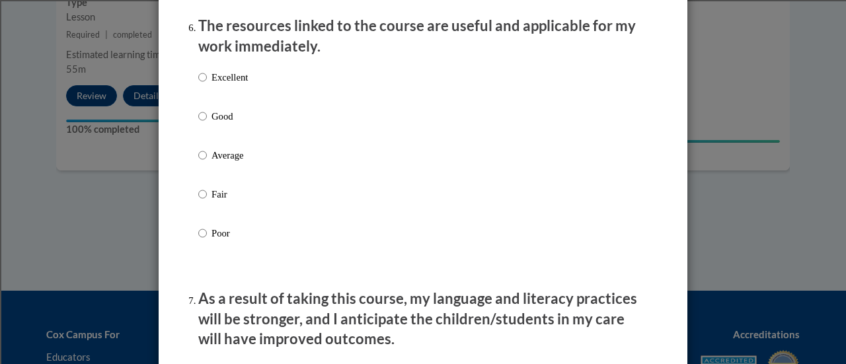
scroll to position [1490, 0]
click at [198, 163] on input "Average" at bounding box center [202, 156] width 9 height 15
radio input "true"
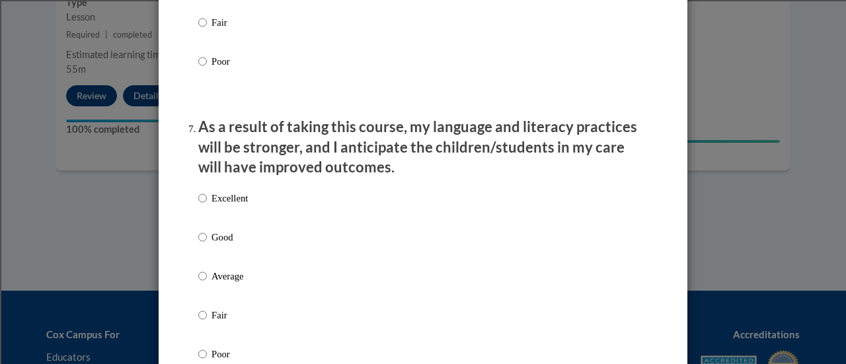
scroll to position [1663, 0]
click at [198, 283] on input "Average" at bounding box center [202, 275] width 9 height 15
radio input "true"
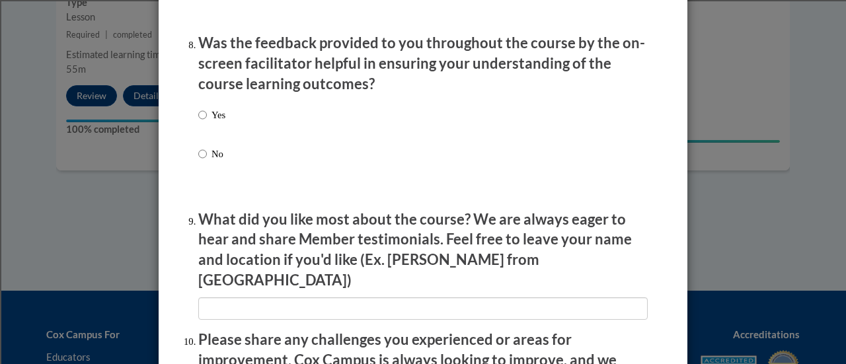
scroll to position [2039, 0]
click at [198, 161] on input "No" at bounding box center [202, 153] width 9 height 15
radio input "true"
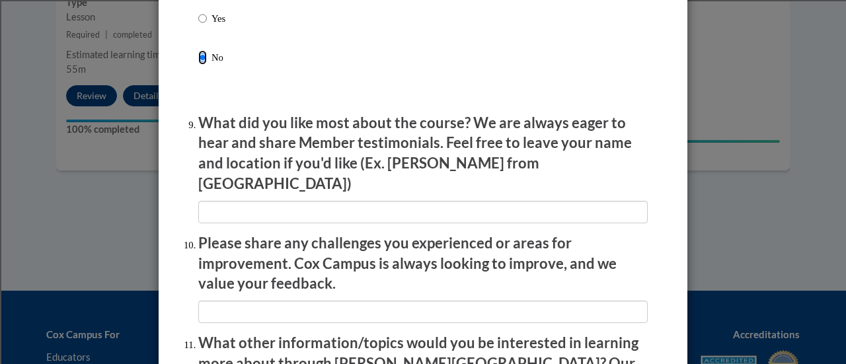
scroll to position [2136, 0]
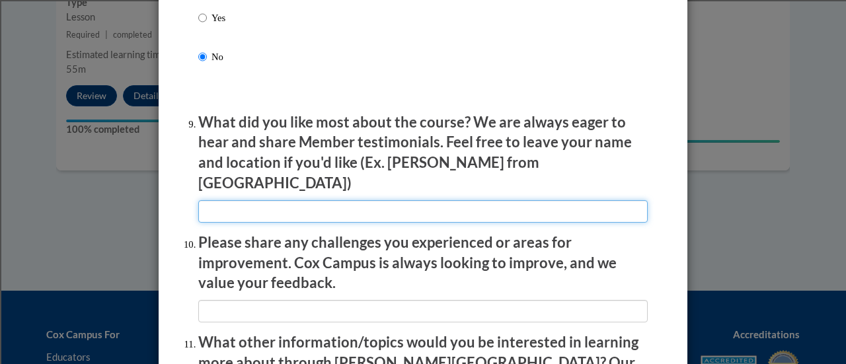
click at [297, 203] on input "textbox" at bounding box center [422, 211] width 449 height 22
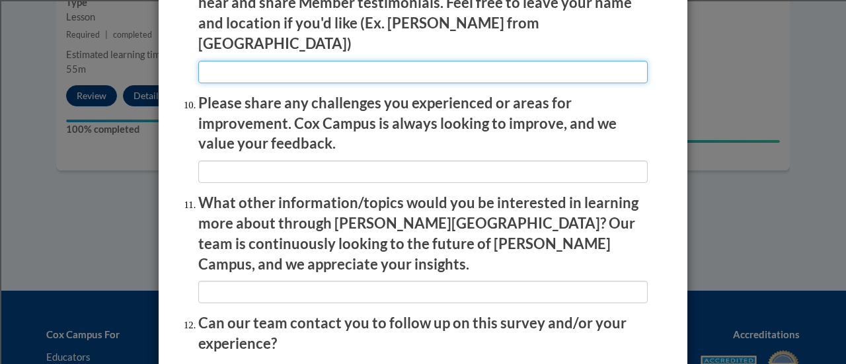
scroll to position [2383, 0]
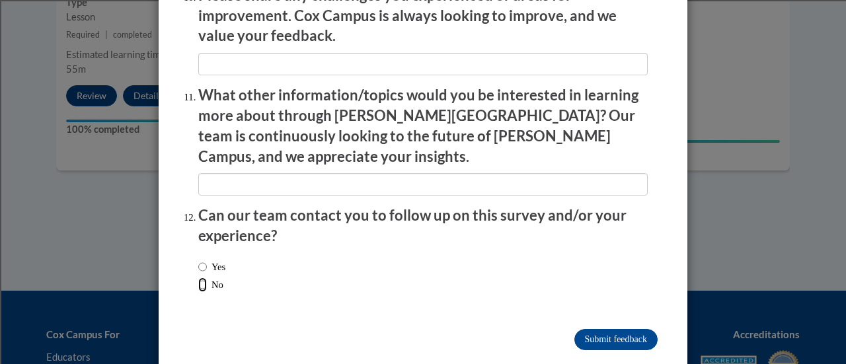
click at [198, 277] on input "No" at bounding box center [202, 284] width 9 height 15
radio input "true"
click at [603, 329] on input "Submit feedback" at bounding box center [615, 339] width 83 height 21
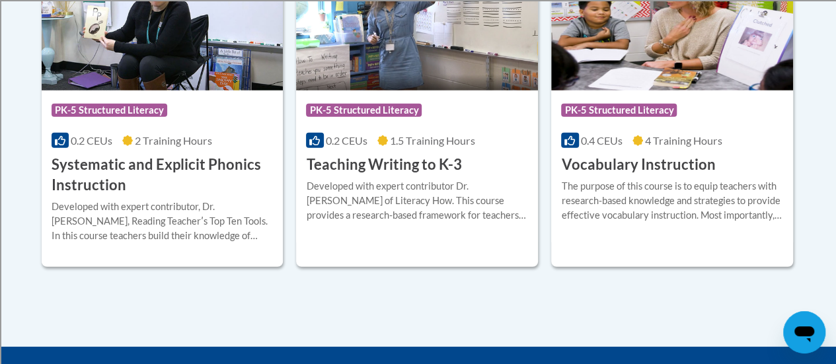
scroll to position [1659, 0]
